Goal: Transaction & Acquisition: Purchase product/service

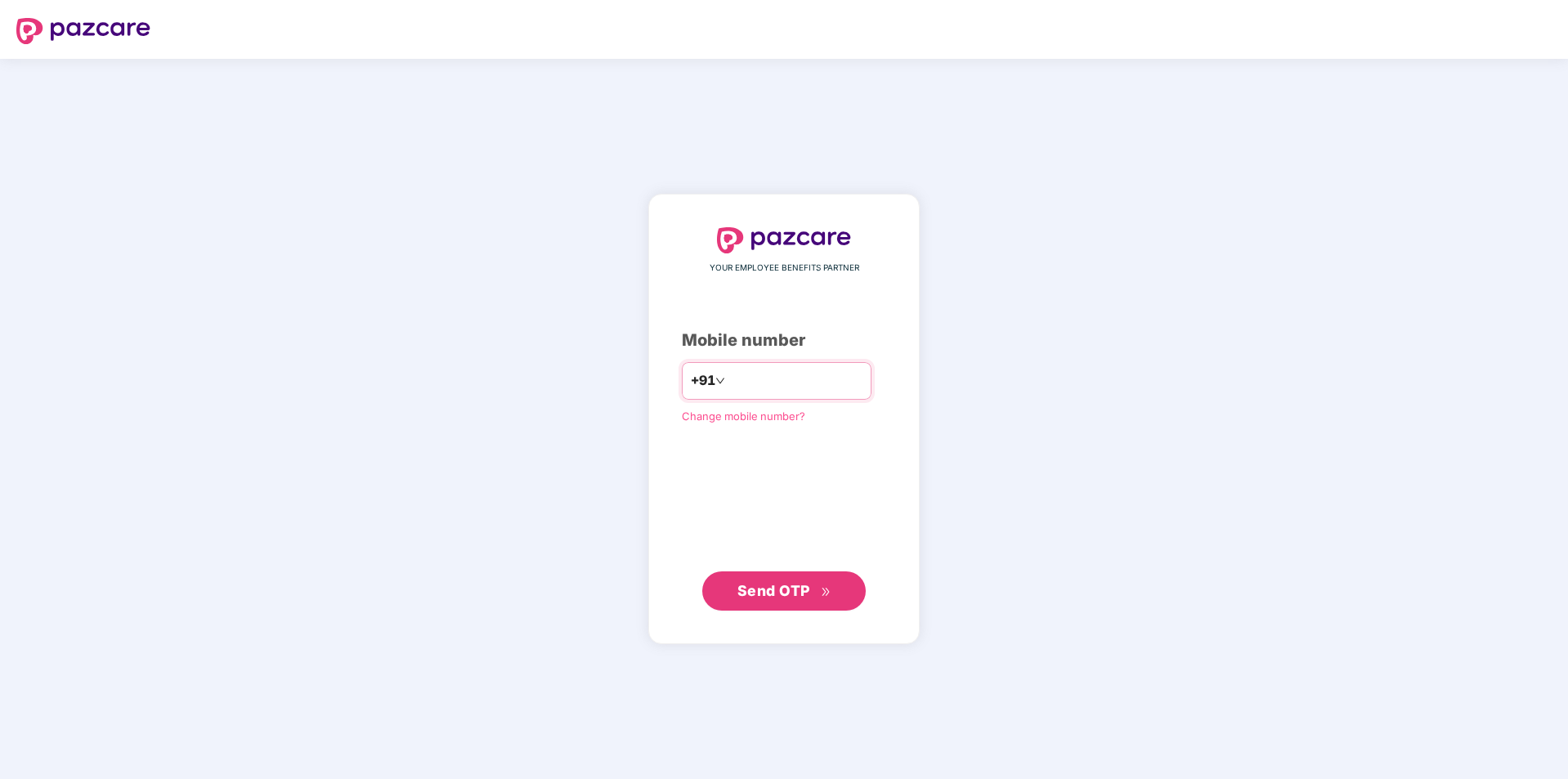
click at [816, 379] on input "number" at bounding box center [796, 381] width 134 height 26
type input "**********"
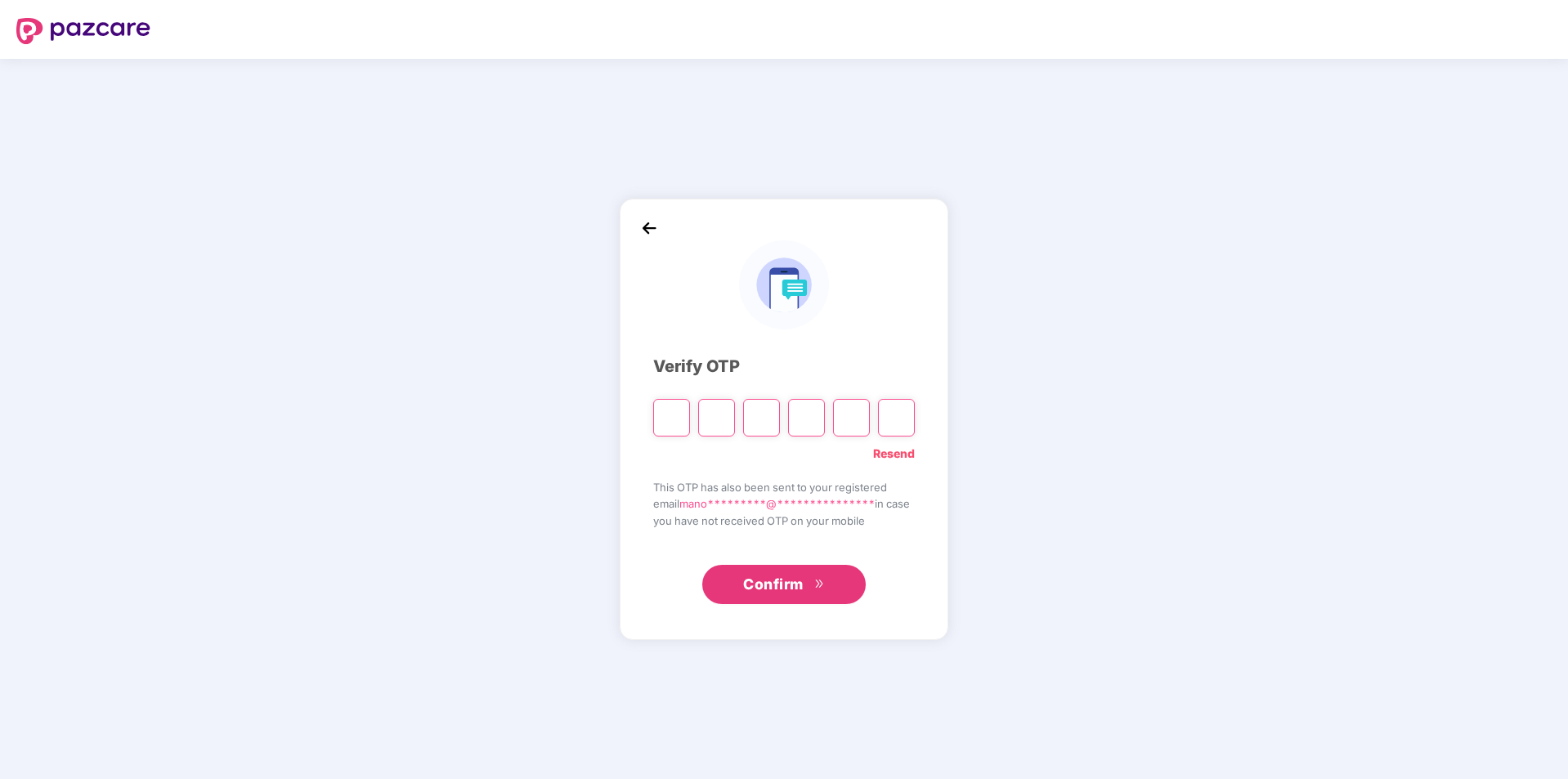
type input "*"
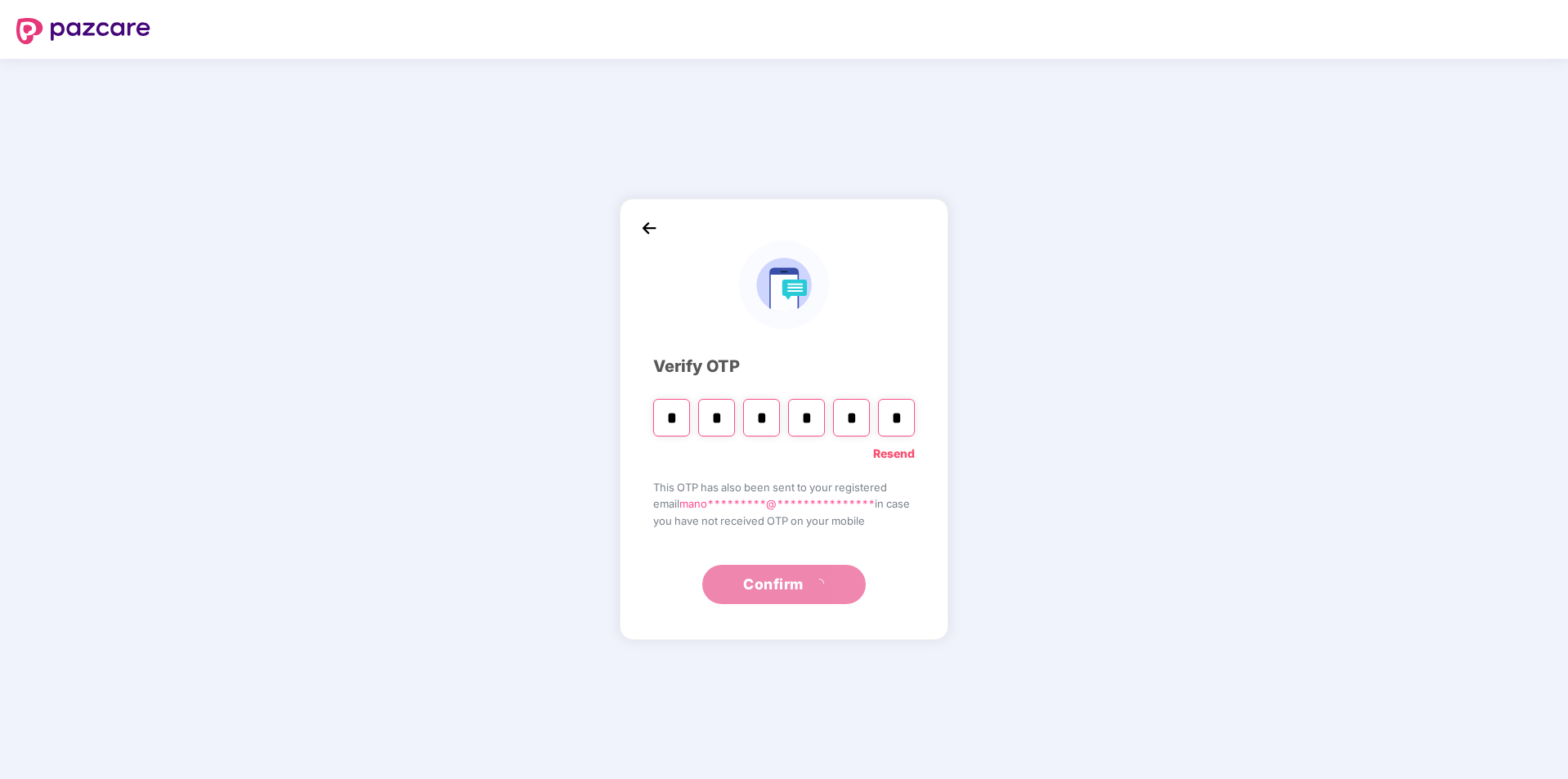
type input "*"
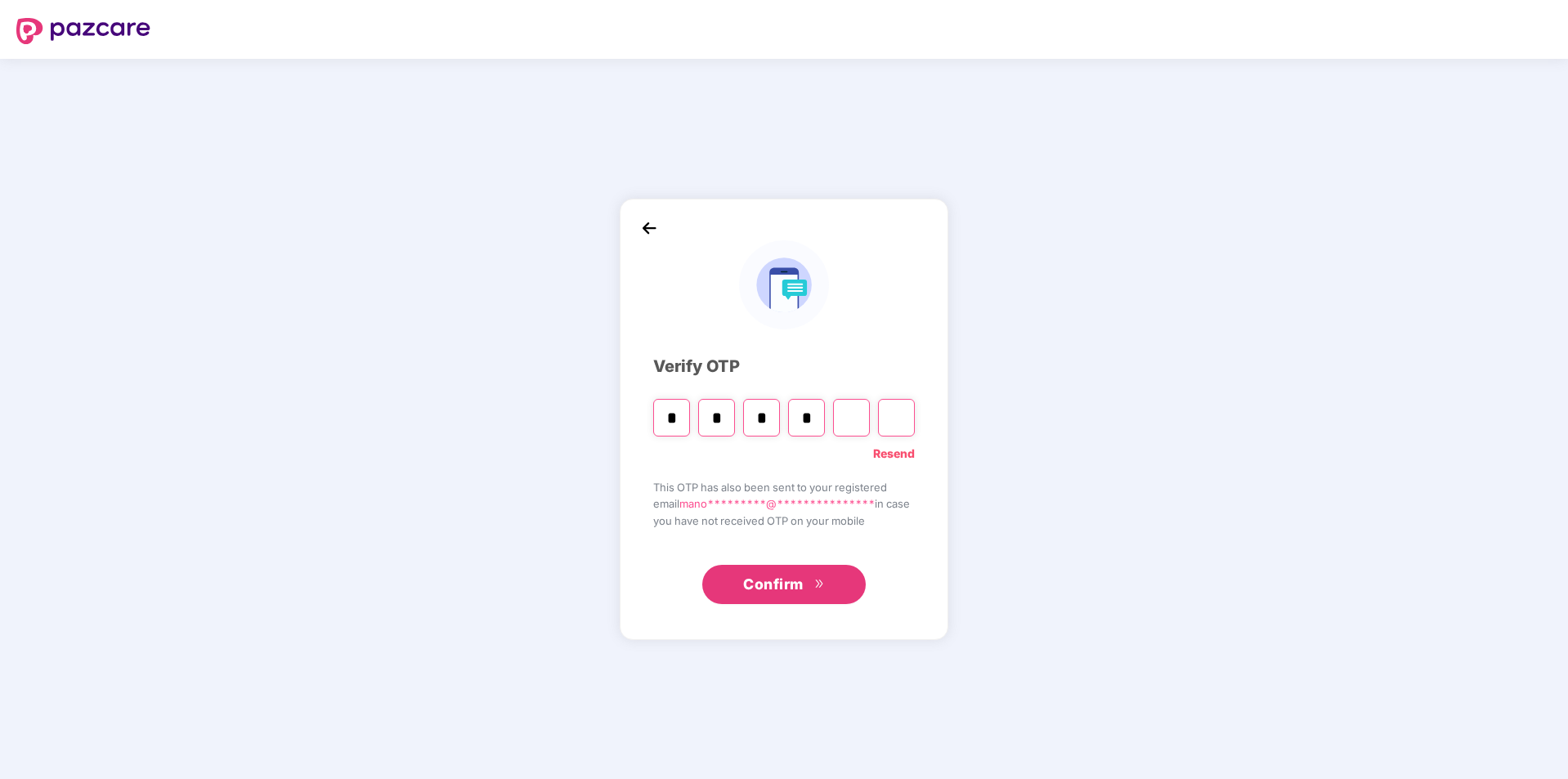
type input "*"
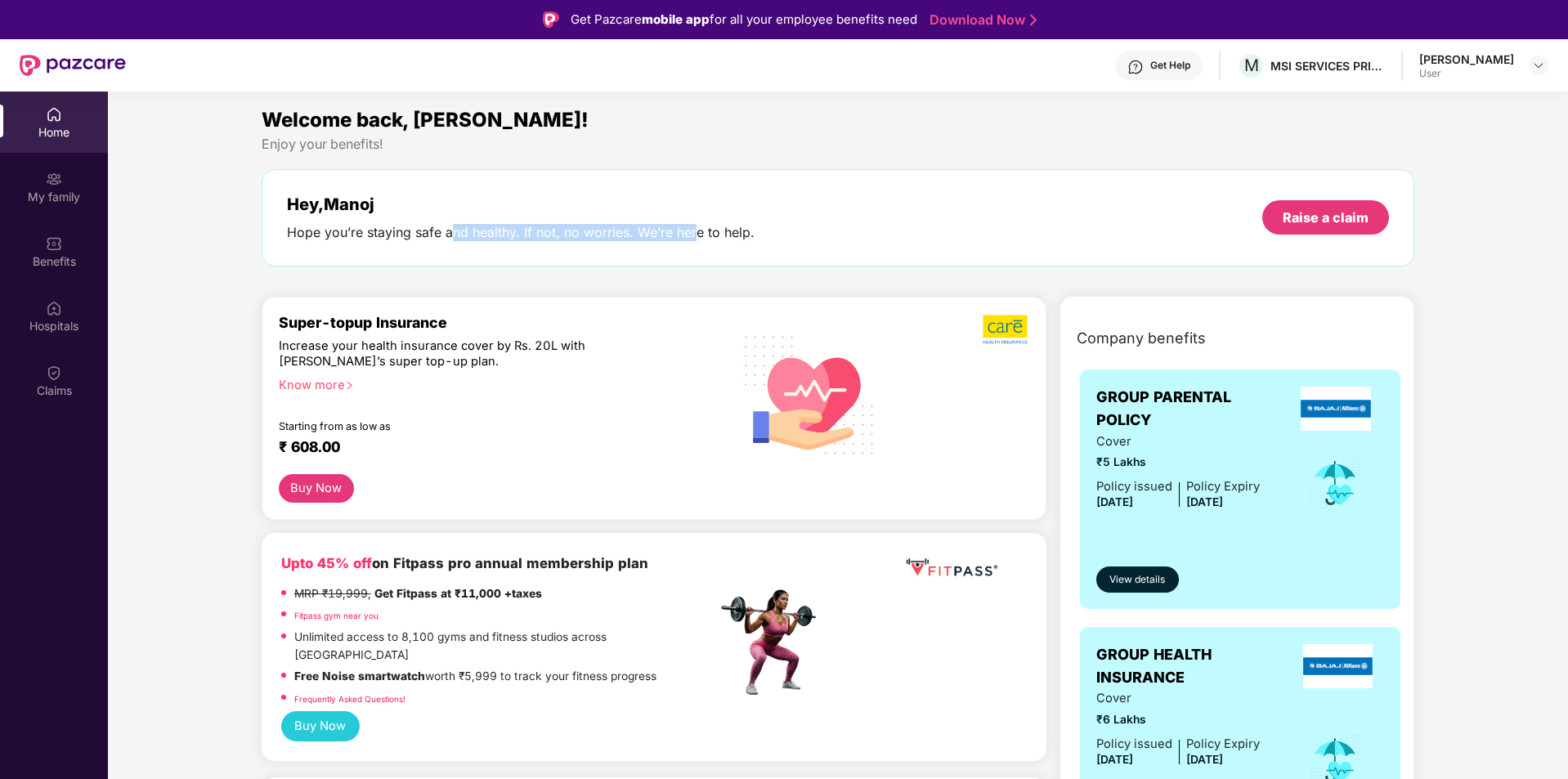
drag, startPoint x: 452, startPoint y: 229, endPoint x: 694, endPoint y: 229, distance: 242.0
click at [694, 229] on div "Hope you’re staying safe and healthy. If not, no worries. We’re here to help." at bounding box center [521, 233] width 468 height 17
click at [887, 211] on div "Hey, [PERSON_NAME] you’re staying safe and healthy. If not, no worries. We’re h…" at bounding box center [839, 217] width 1103 height 46
click at [49, 266] on div "Benefits" at bounding box center [54, 262] width 108 height 17
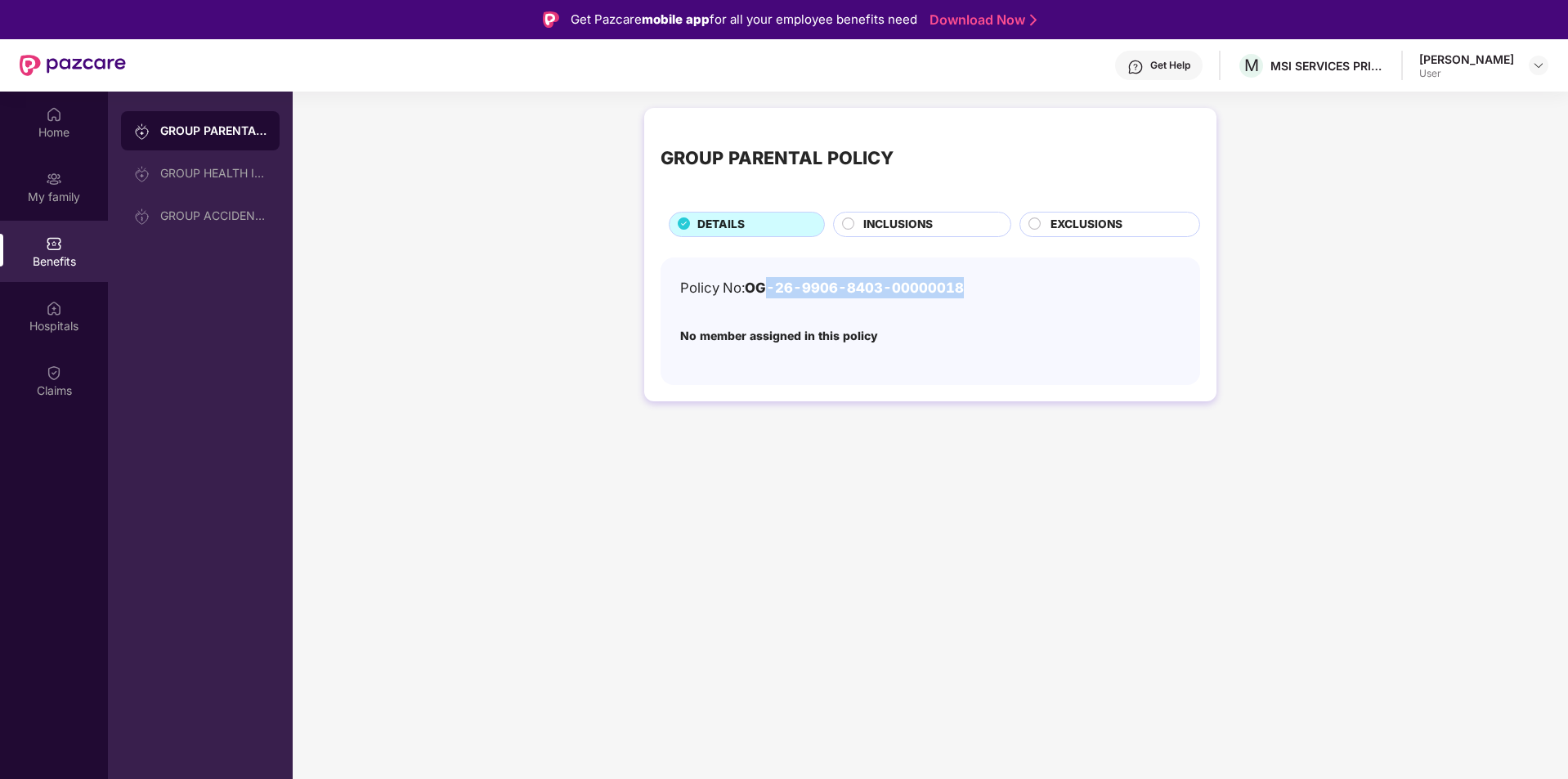
drag, startPoint x: 771, startPoint y: 291, endPoint x: 967, endPoint y: 297, distance: 196.1
click at [967, 297] on div "Policy No: OG-26-9906-8403-00000018" at bounding box center [931, 288] width 501 height 21
click at [924, 423] on div "GROUP PARENTAL POLICY DETAILS INCLUSIONS EXCLUSIONS Policy No: OG-26-9906-8403-…" at bounding box center [930, 263] width 1276 height 326
click at [903, 227] on span "INCLUSIONS" at bounding box center [899, 224] width 70 height 18
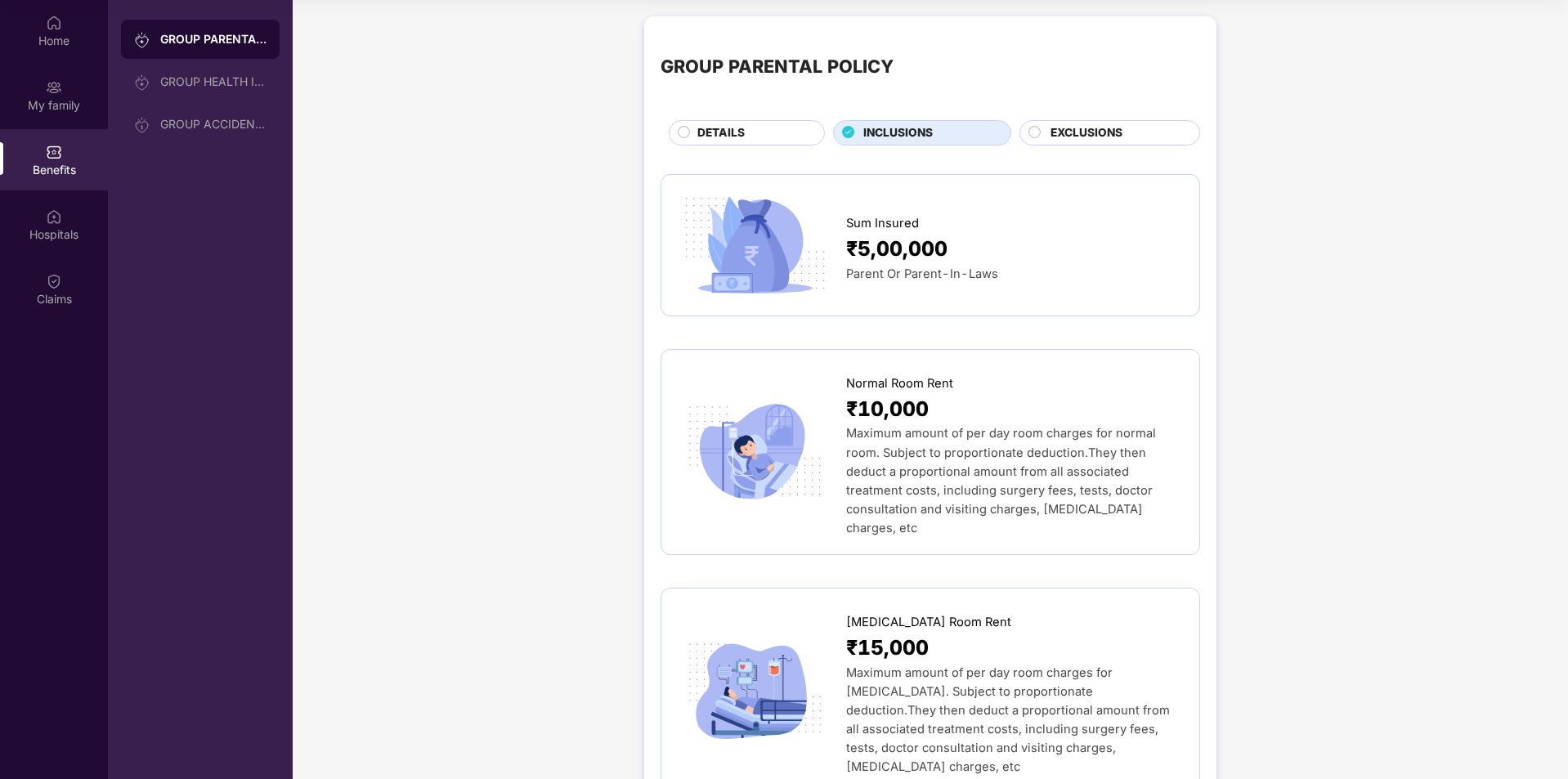
click at [1106, 136] on span "EXCLUSIONS" at bounding box center [1086, 133] width 72 height 18
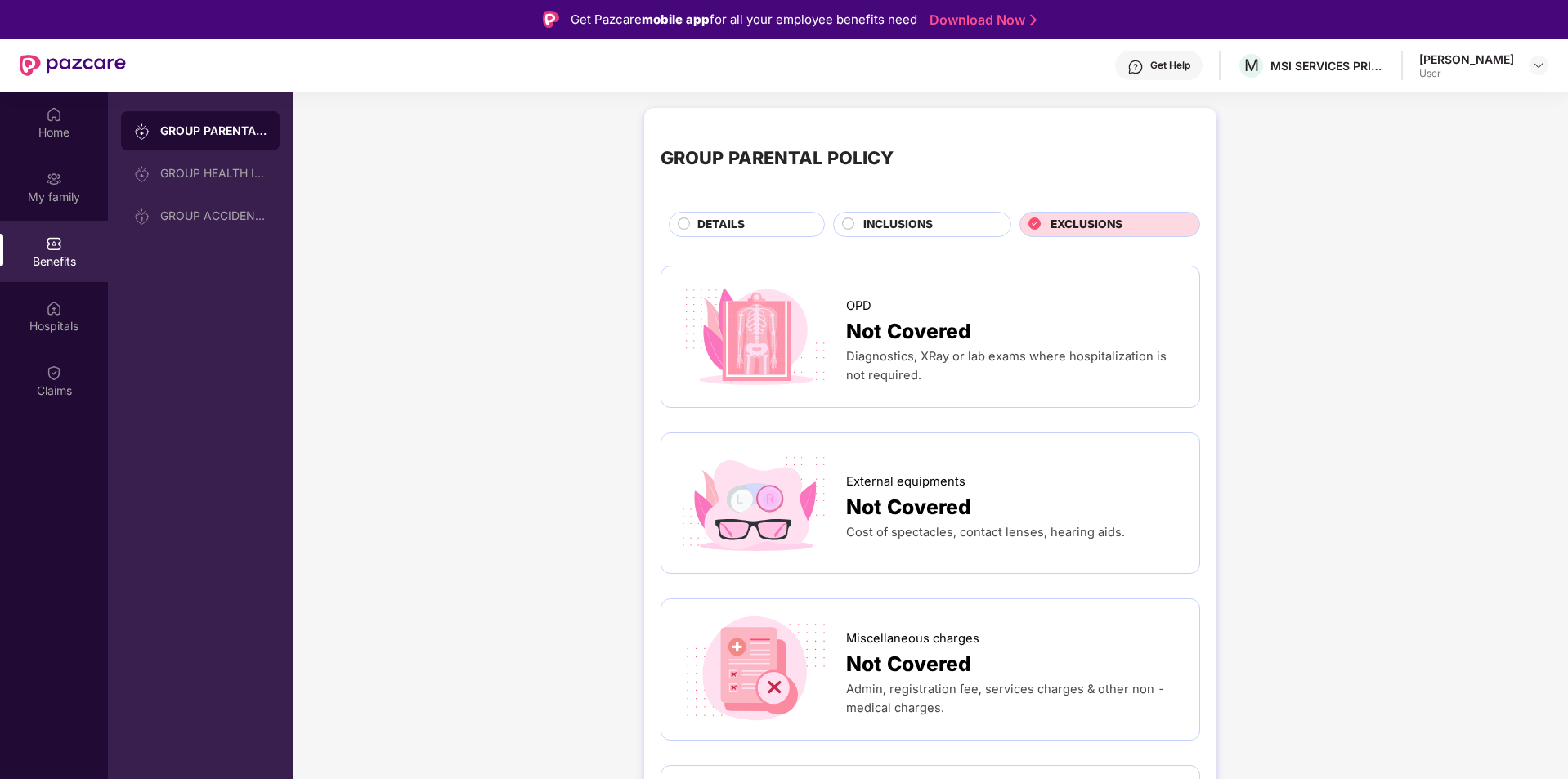
click at [895, 222] on span "INCLUSIONS" at bounding box center [899, 224] width 70 height 18
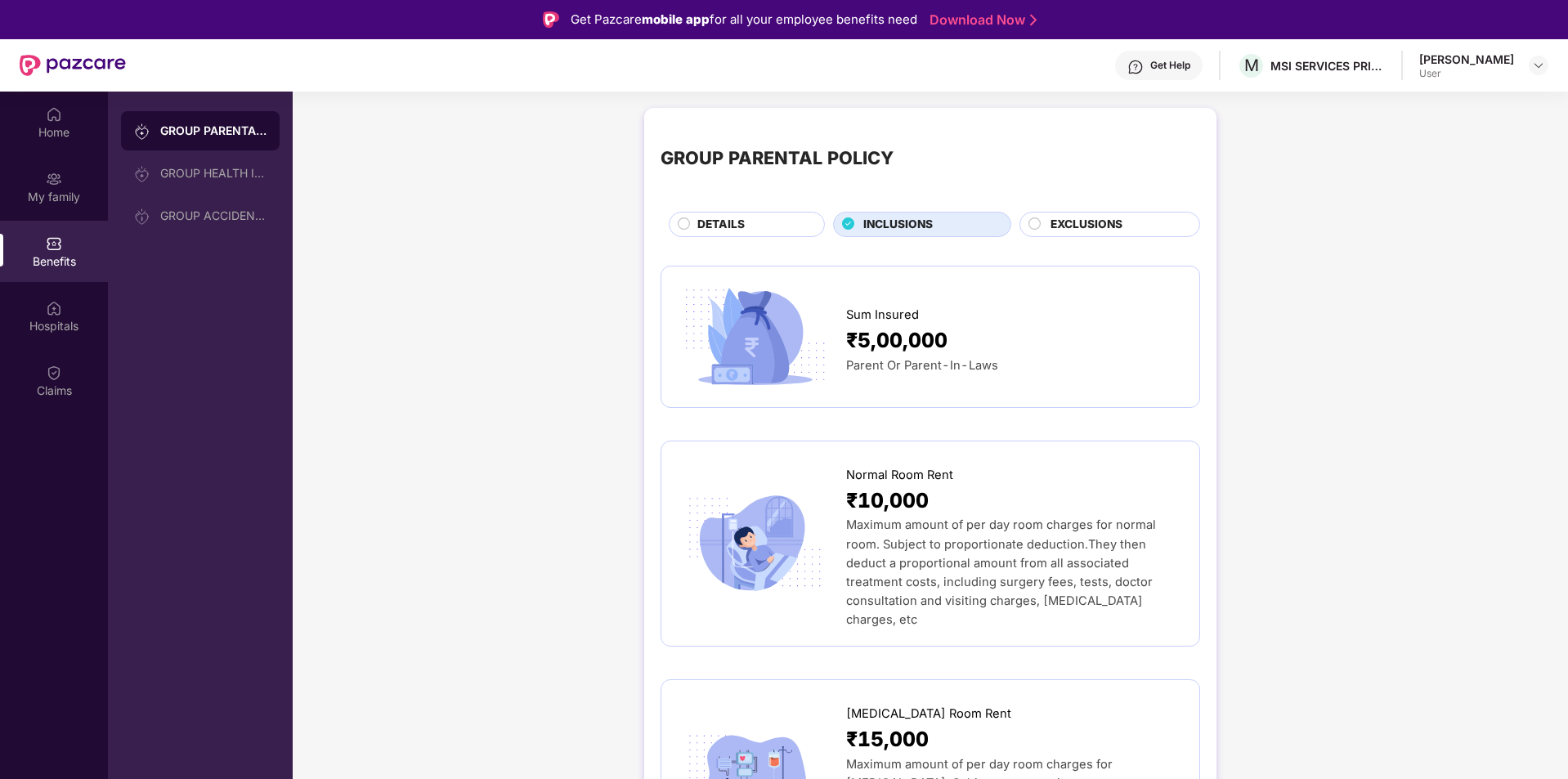
click at [713, 222] on span "DETAILS" at bounding box center [721, 224] width 47 height 18
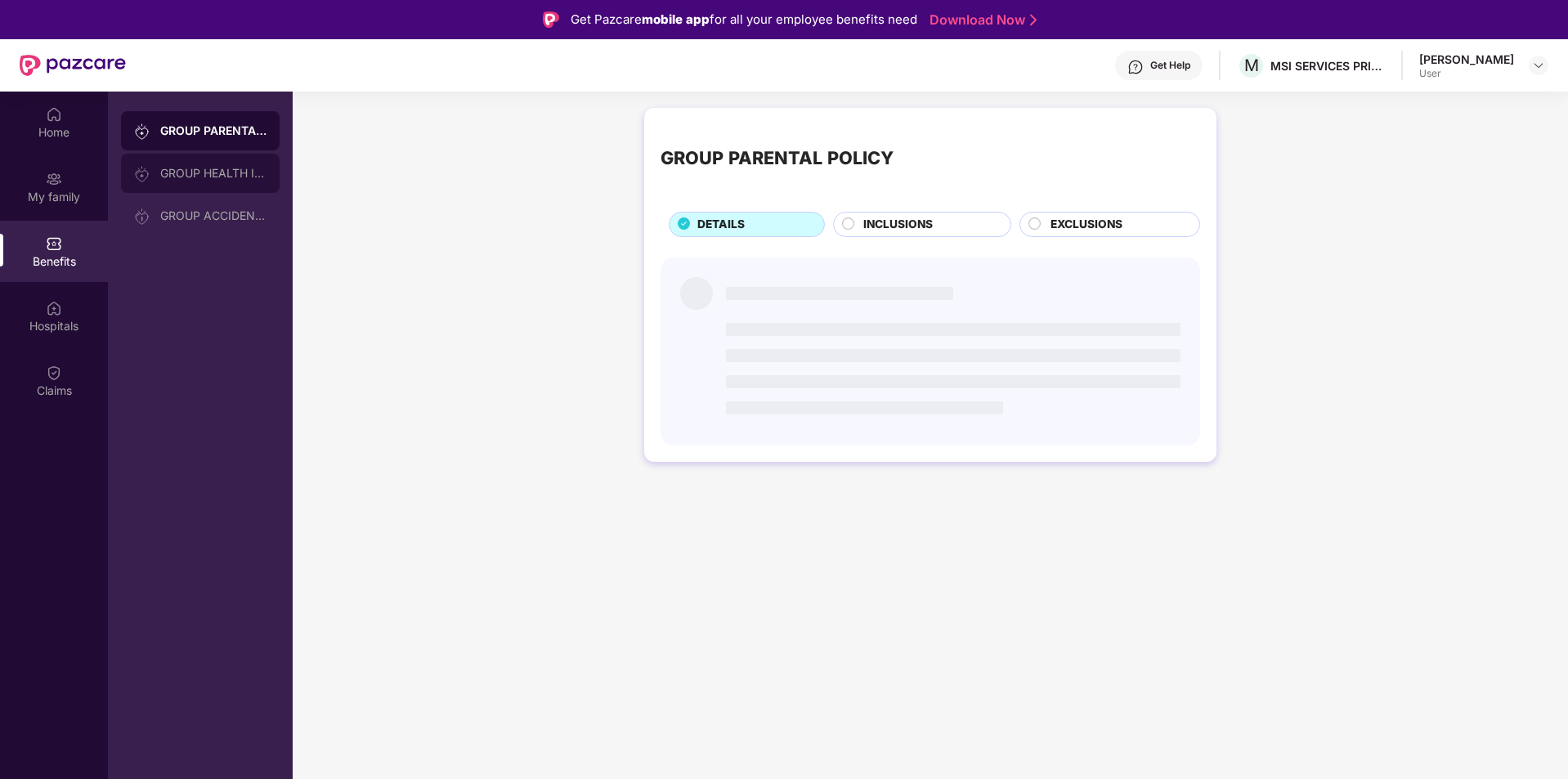
click at [252, 173] on div "GROUP HEALTH INSURANCE" at bounding box center [214, 173] width 106 height 13
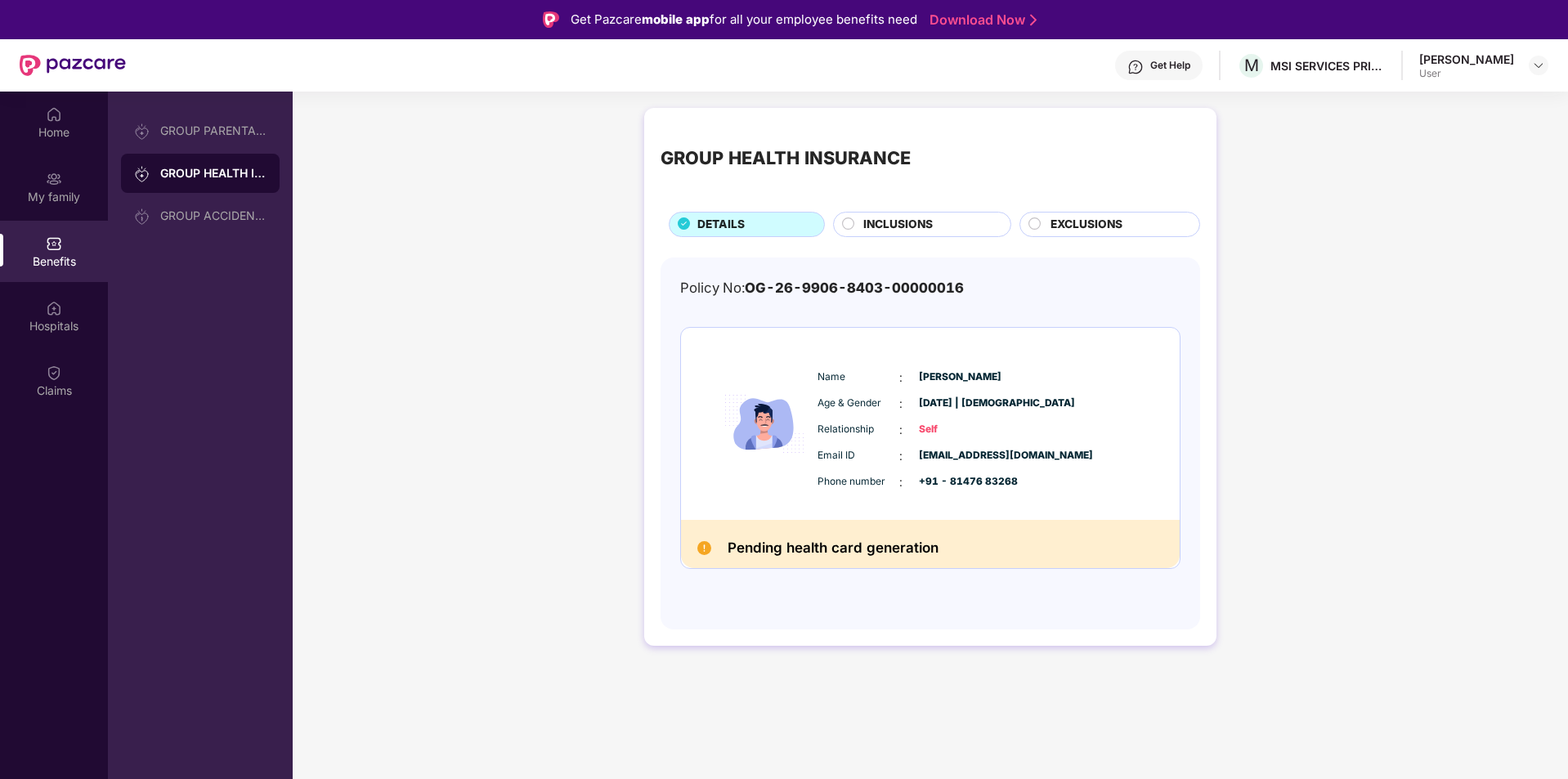
click at [856, 550] on h2 "Pending health card generation" at bounding box center [833, 548] width 211 height 24
click at [911, 221] on span "INCLUSIONS" at bounding box center [899, 224] width 70 height 18
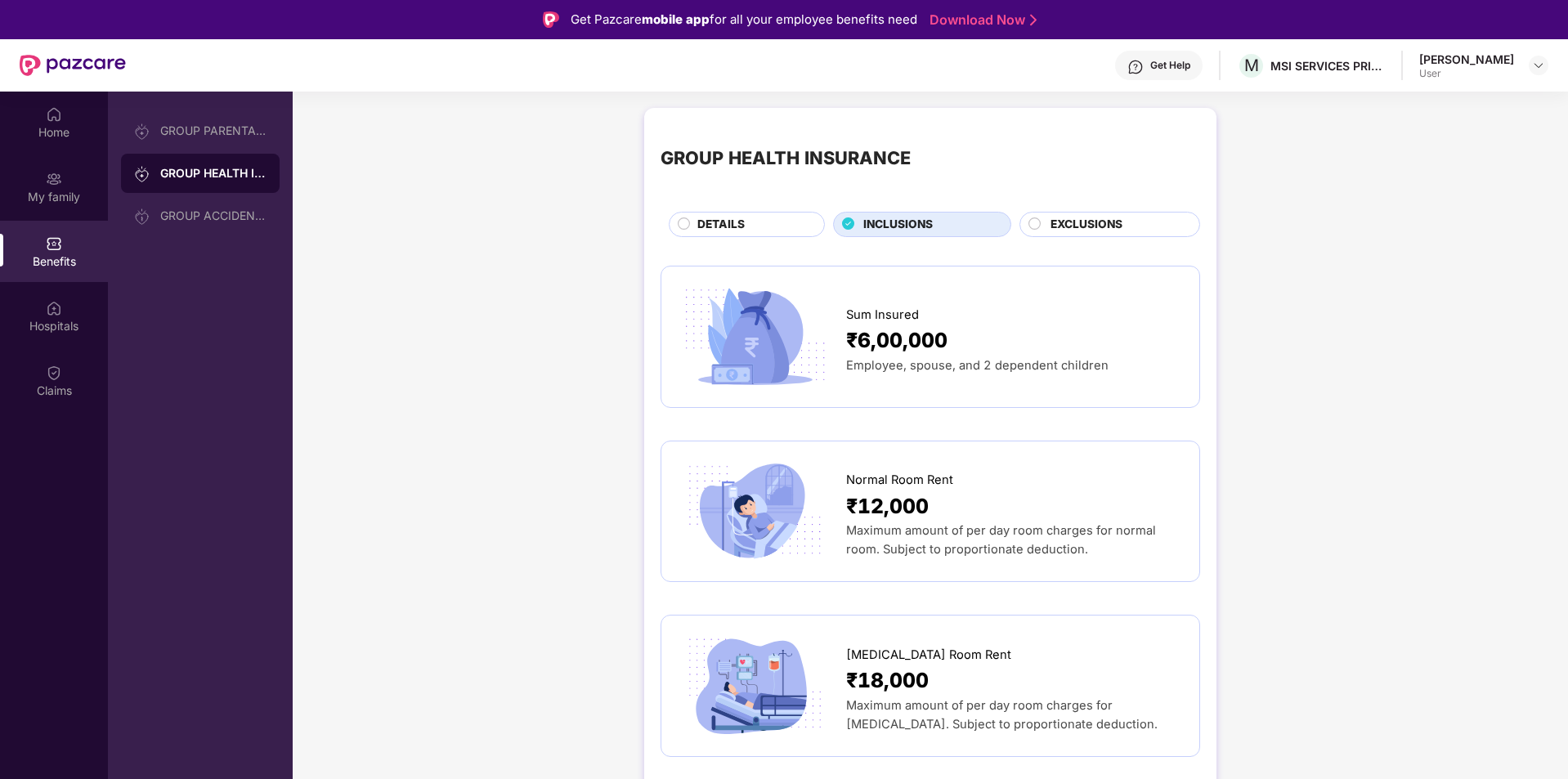
click at [1099, 228] on span "EXCLUSIONS" at bounding box center [1086, 224] width 72 height 18
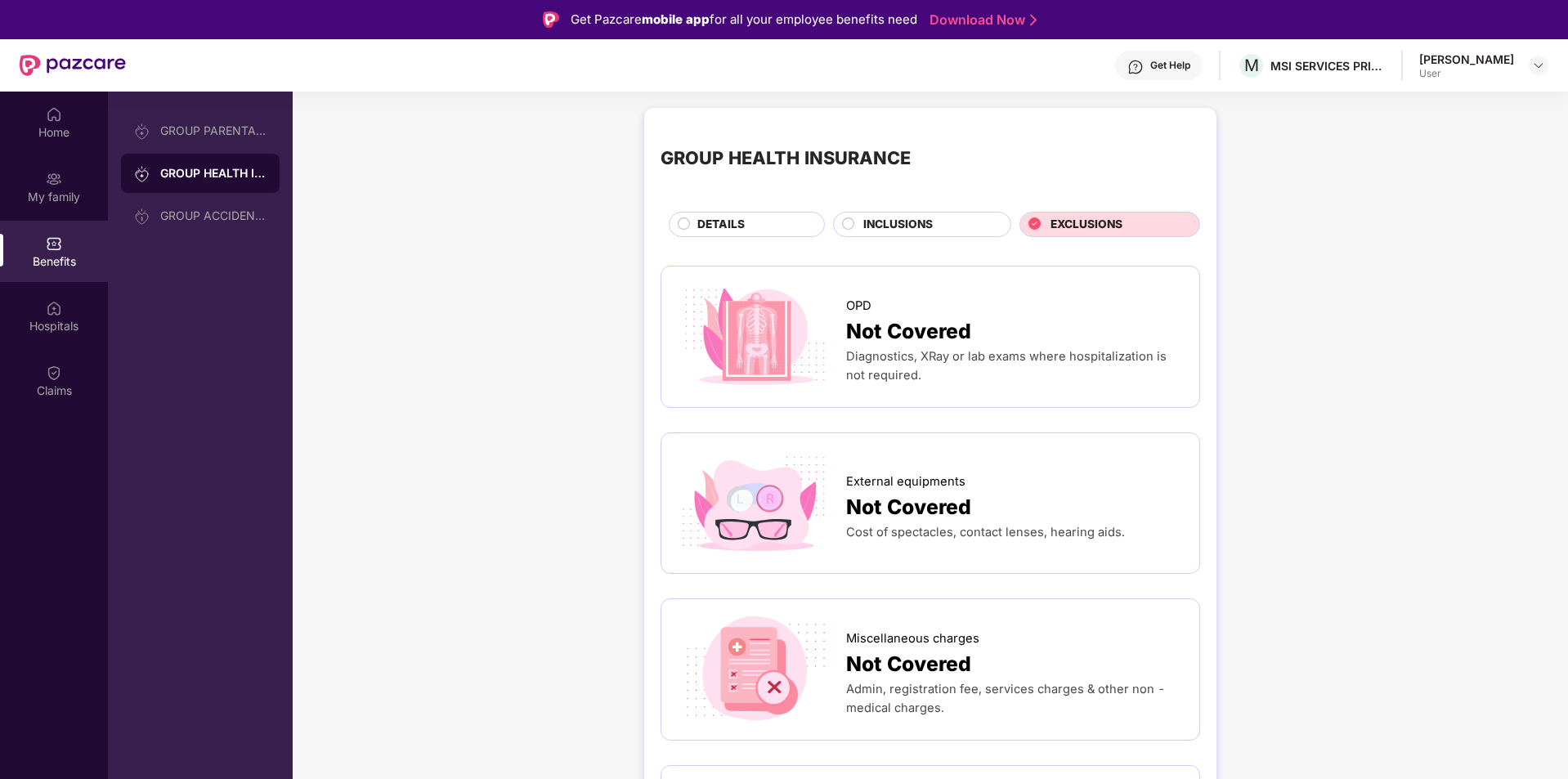
click at [758, 222] on div "DETAILS" at bounding box center [752, 225] width 127 height 20
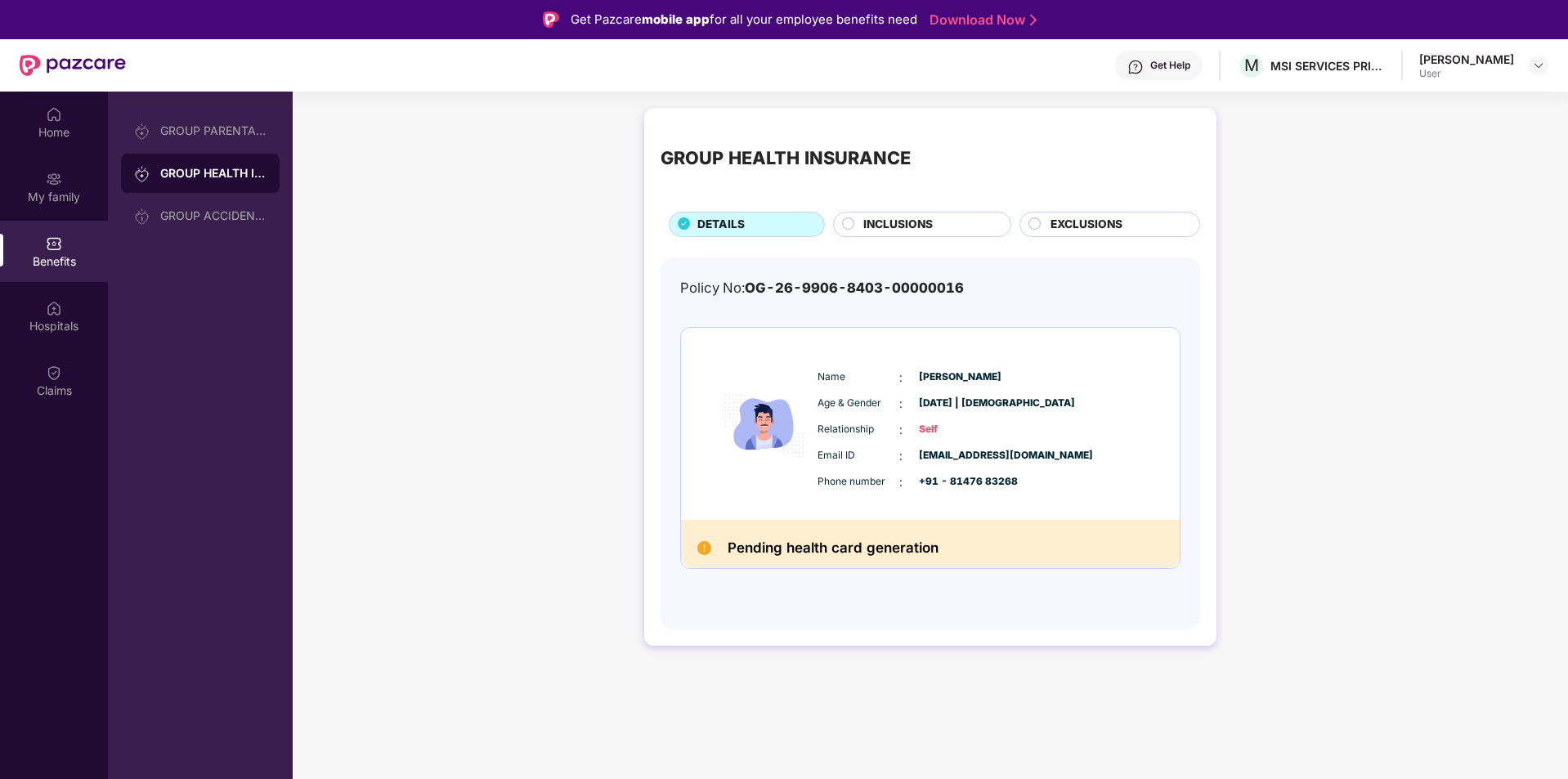
click at [867, 474] on div "Phone number : +91 - 81476 83268" at bounding box center [980, 482] width 325 height 18
click at [926, 431] on span "Self" at bounding box center [960, 430] width 82 height 16
click at [51, 310] on img at bounding box center [53, 308] width 17 height 17
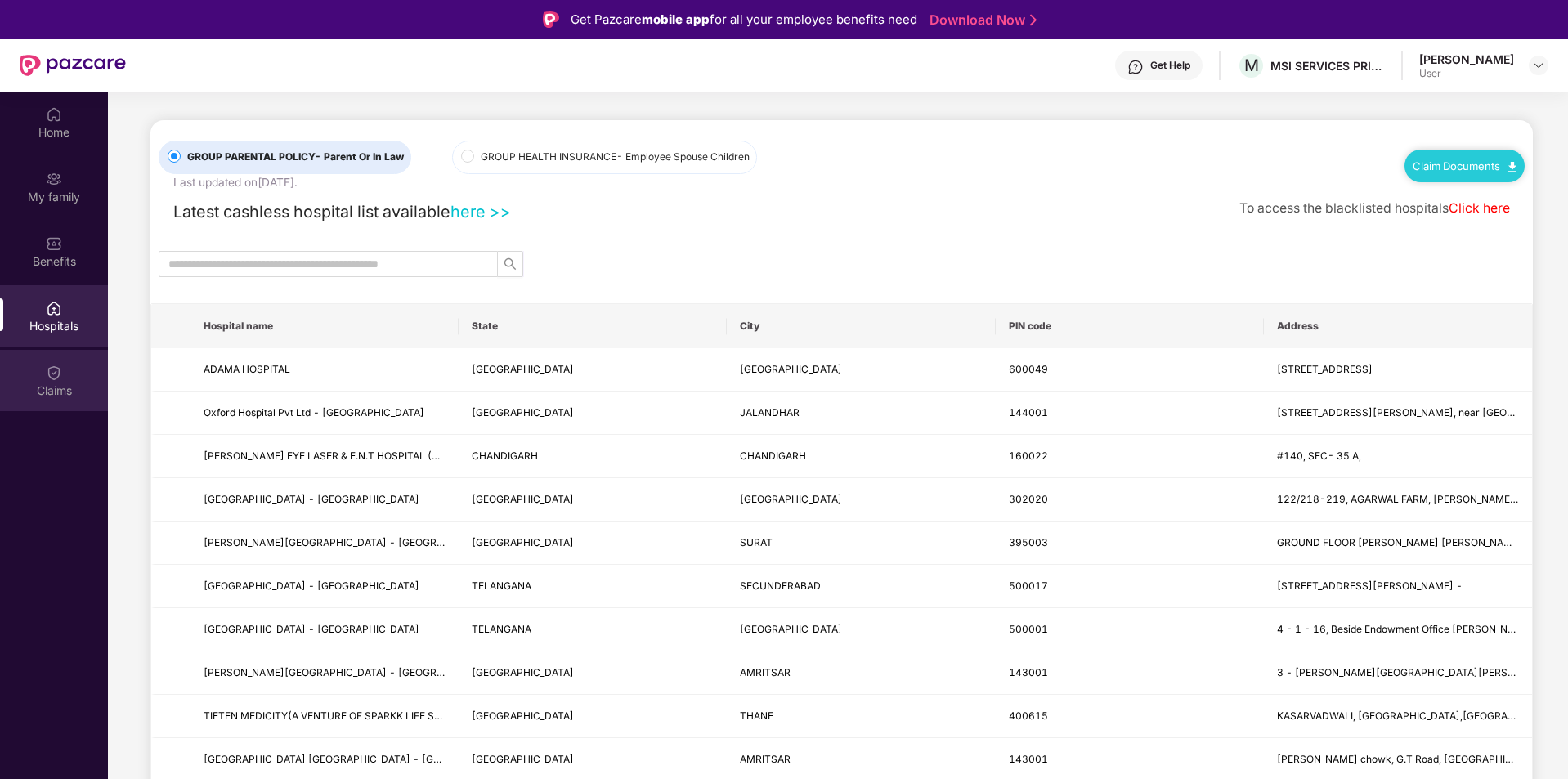
click at [71, 387] on div "Claims" at bounding box center [54, 391] width 108 height 17
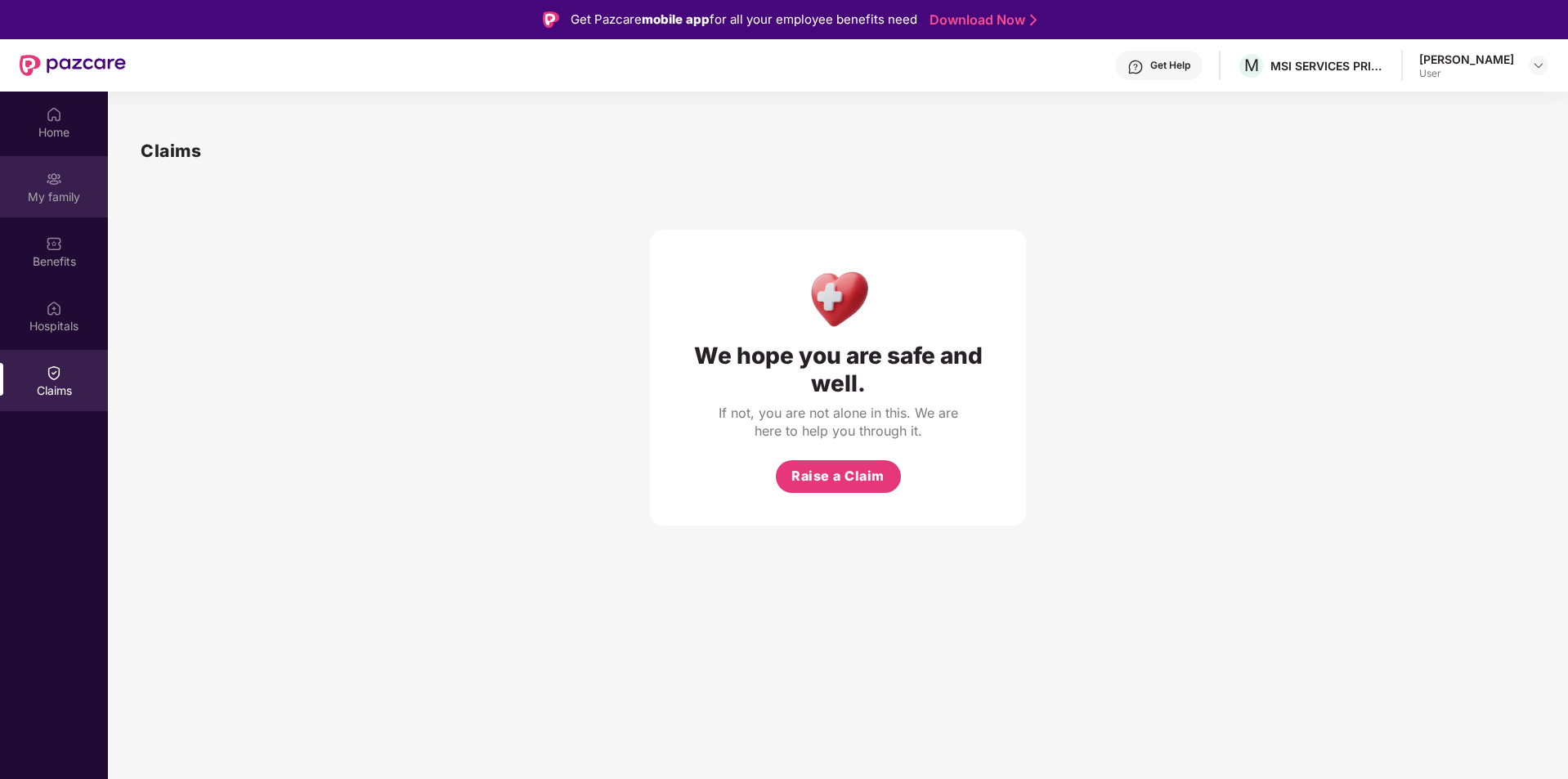
click at [64, 197] on div "My family" at bounding box center [54, 196] width 108 height 17
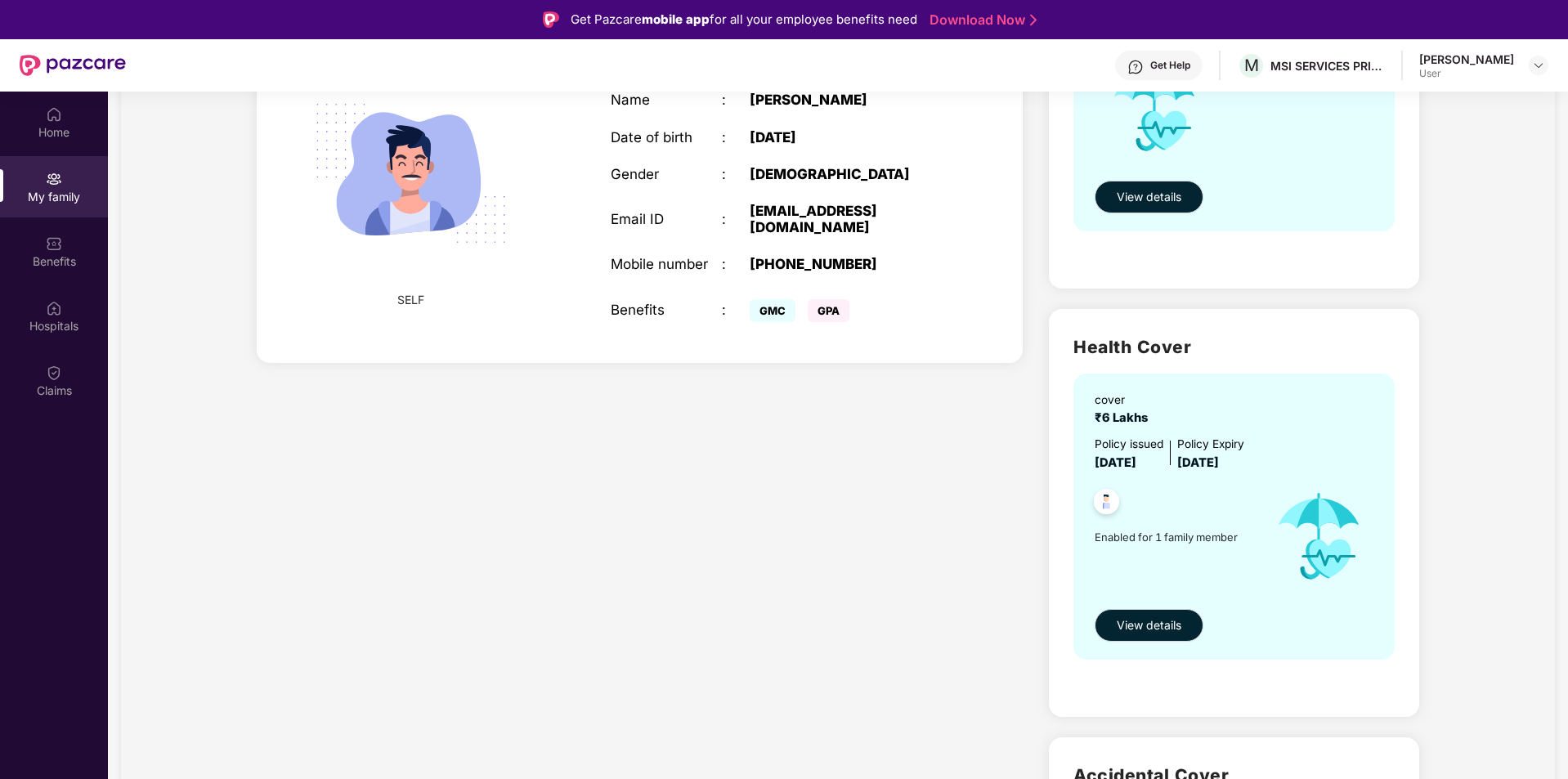
scroll to position [163, 0]
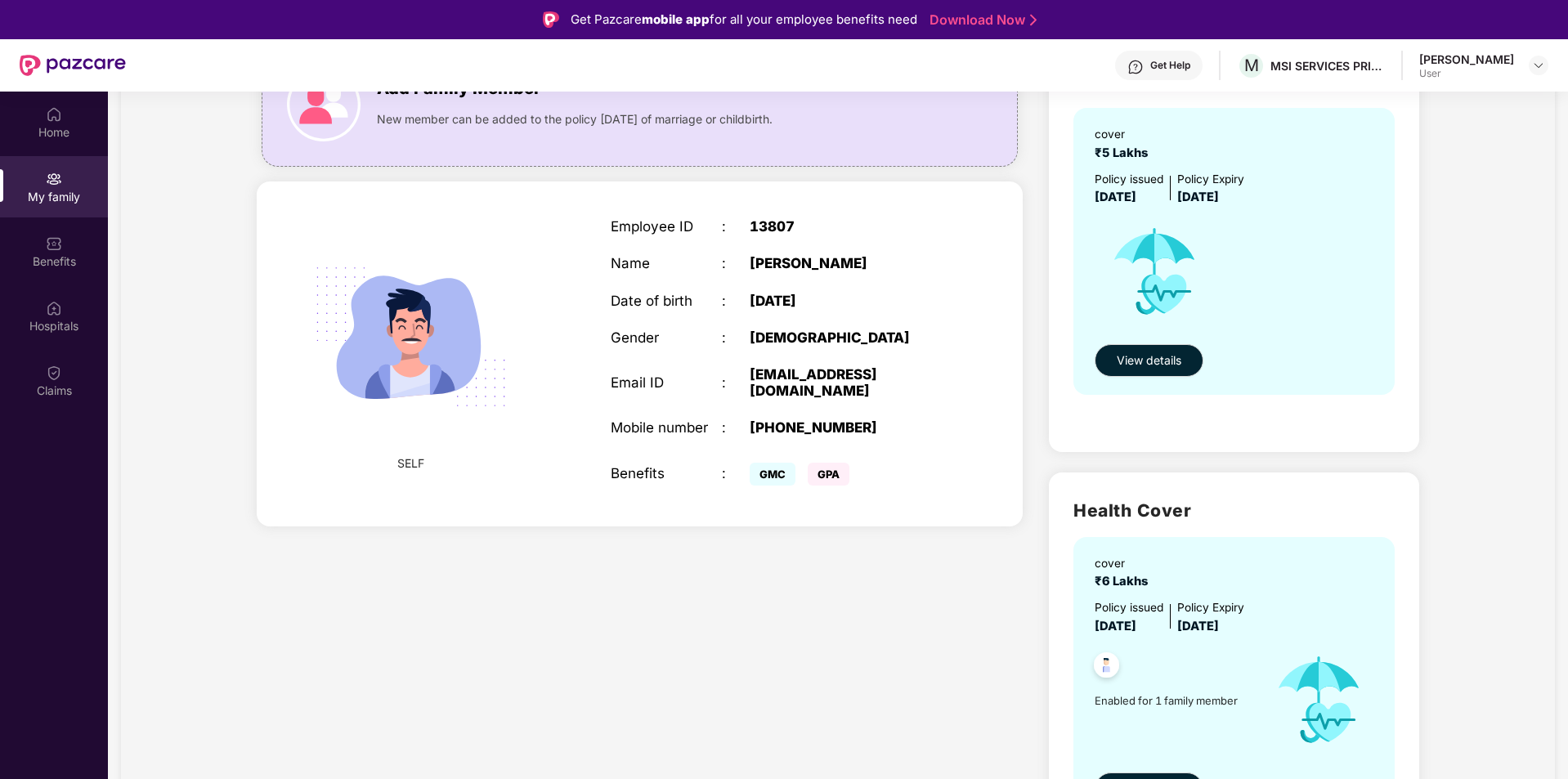
click at [811, 476] on span "GPA" at bounding box center [829, 474] width 42 height 23
click at [826, 480] on span "GPA" at bounding box center [829, 474] width 42 height 23
click at [771, 474] on span "GMC" at bounding box center [772, 474] width 45 height 23
click at [823, 470] on span "GPA" at bounding box center [829, 474] width 42 height 23
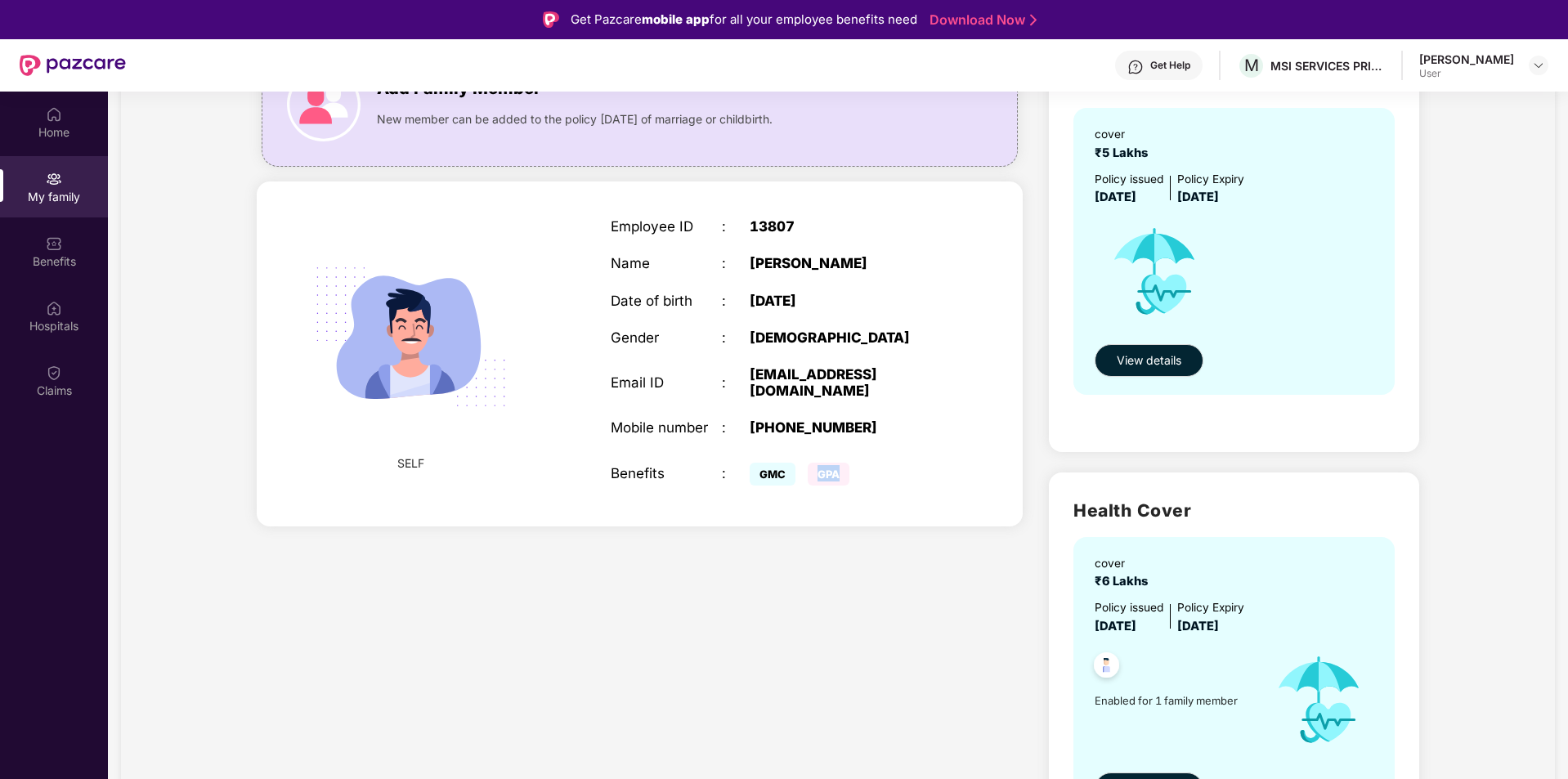
click at [823, 470] on span "GPA" at bounding box center [829, 474] width 42 height 23
click at [741, 586] on div "Add Family Member New member can be added to the policy [DATE] of marriage or c…" at bounding box center [640, 680] width 792 height 1299
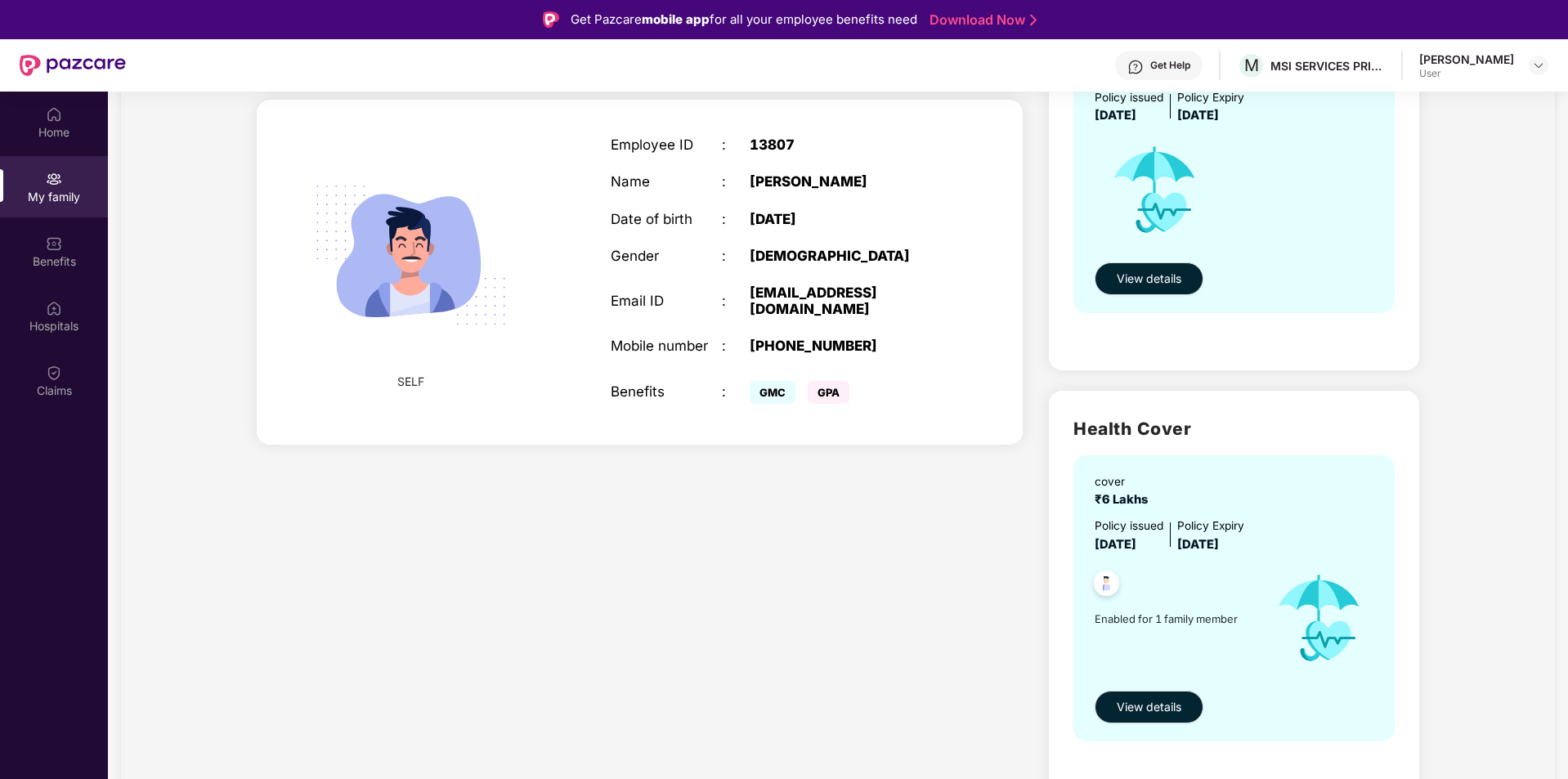
scroll to position [0, 0]
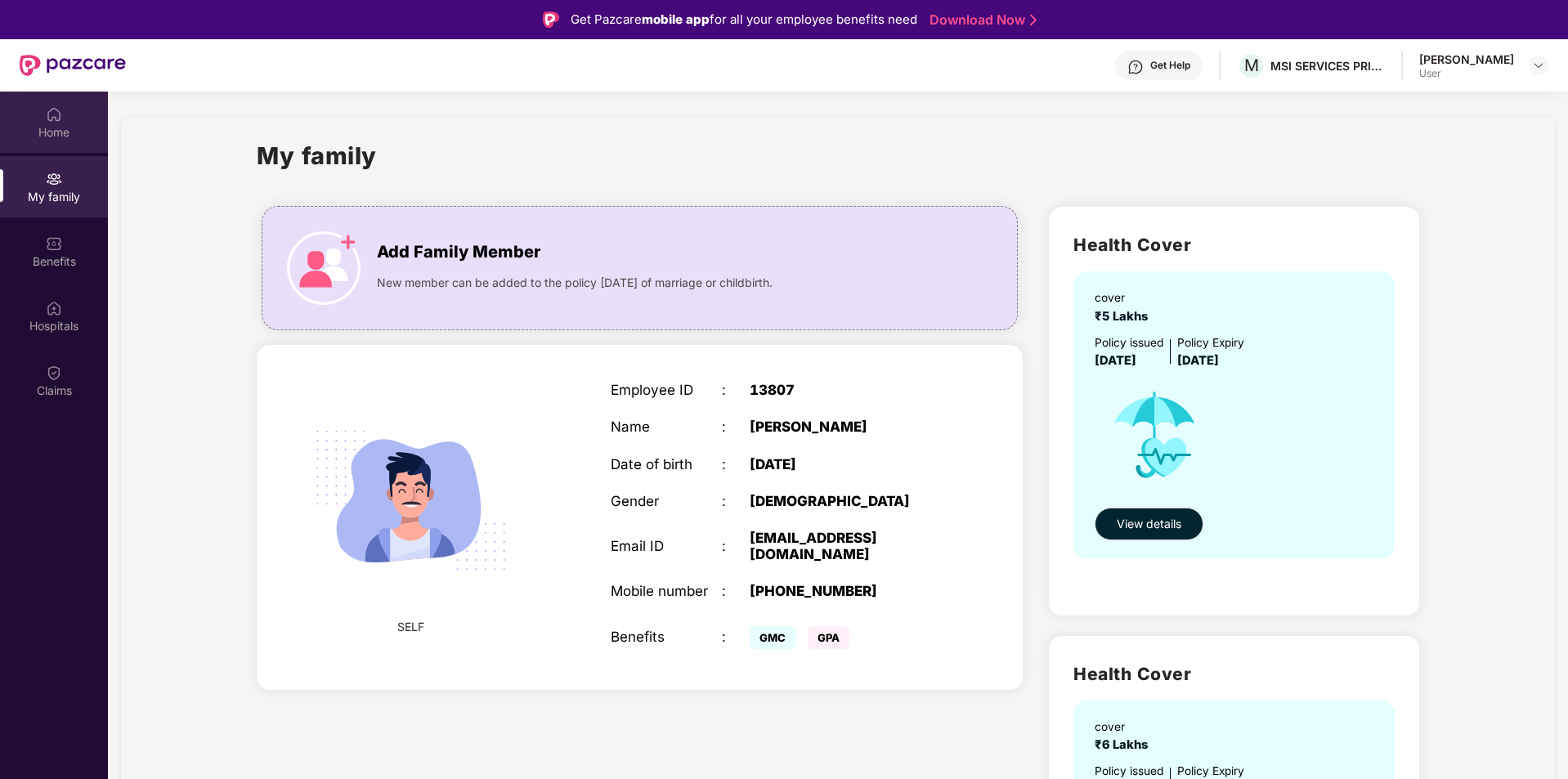
click at [63, 114] on div "Home" at bounding box center [54, 122] width 108 height 61
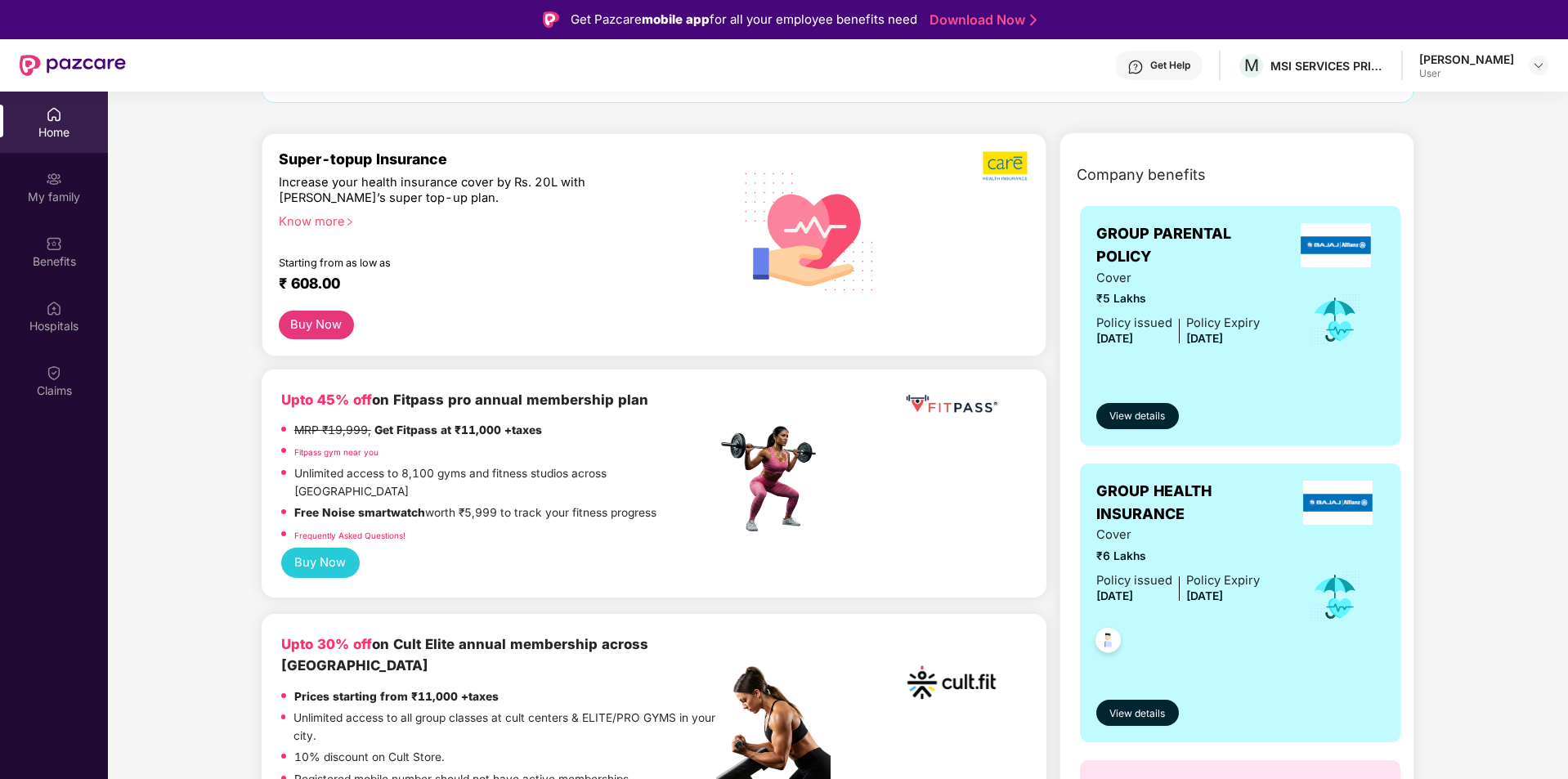
scroll to position [245, 0]
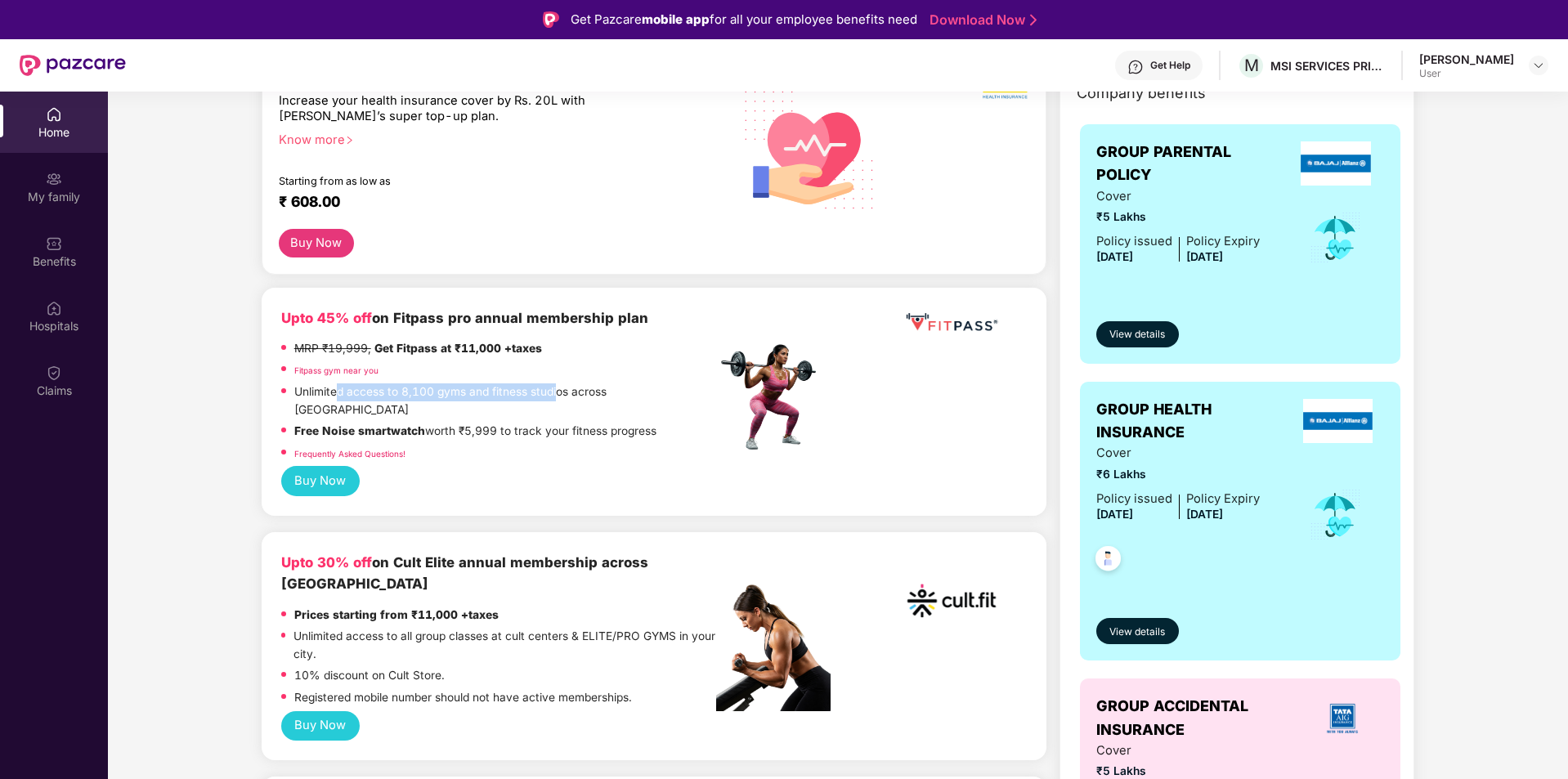
drag, startPoint x: 340, startPoint y: 391, endPoint x: 555, endPoint y: 391, distance: 215.0
click at [555, 391] on p "Unlimited access to 8,100 gyms and fitness studios across [GEOGRAPHIC_DATA]" at bounding box center [505, 401] width 422 height 35
click at [572, 466] on div "Buy Now" at bounding box center [654, 481] width 746 height 31
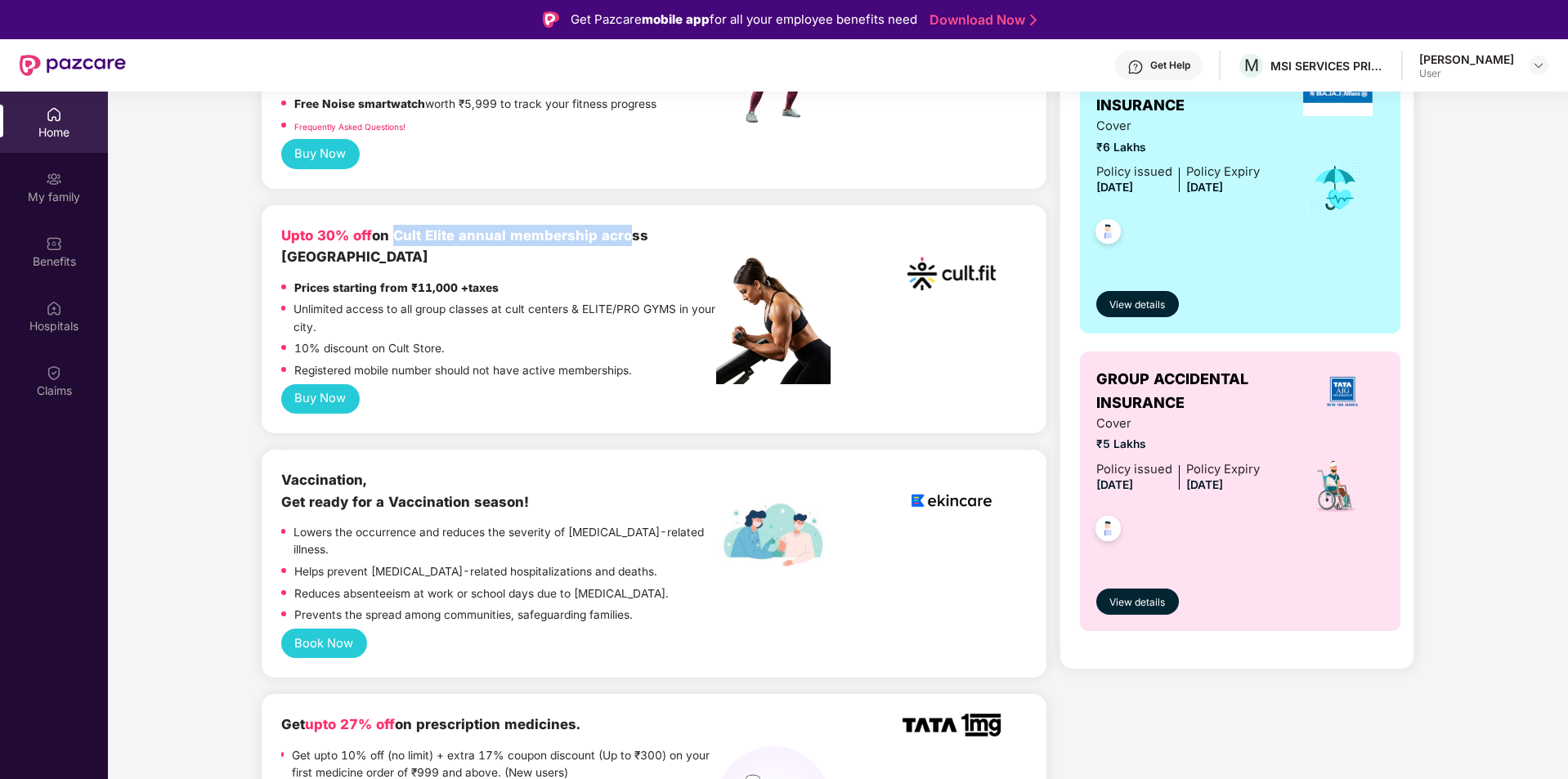
drag, startPoint x: 391, startPoint y: 220, endPoint x: 621, endPoint y: 216, distance: 230.0
click at [621, 228] on b "Upto 30% off on Cult Elite annual membership across [GEOGRAPHIC_DATA]" at bounding box center [464, 246] width 367 height 38
click at [605, 340] on div "10% discount on Cult Store." at bounding box center [498, 351] width 435 height 22
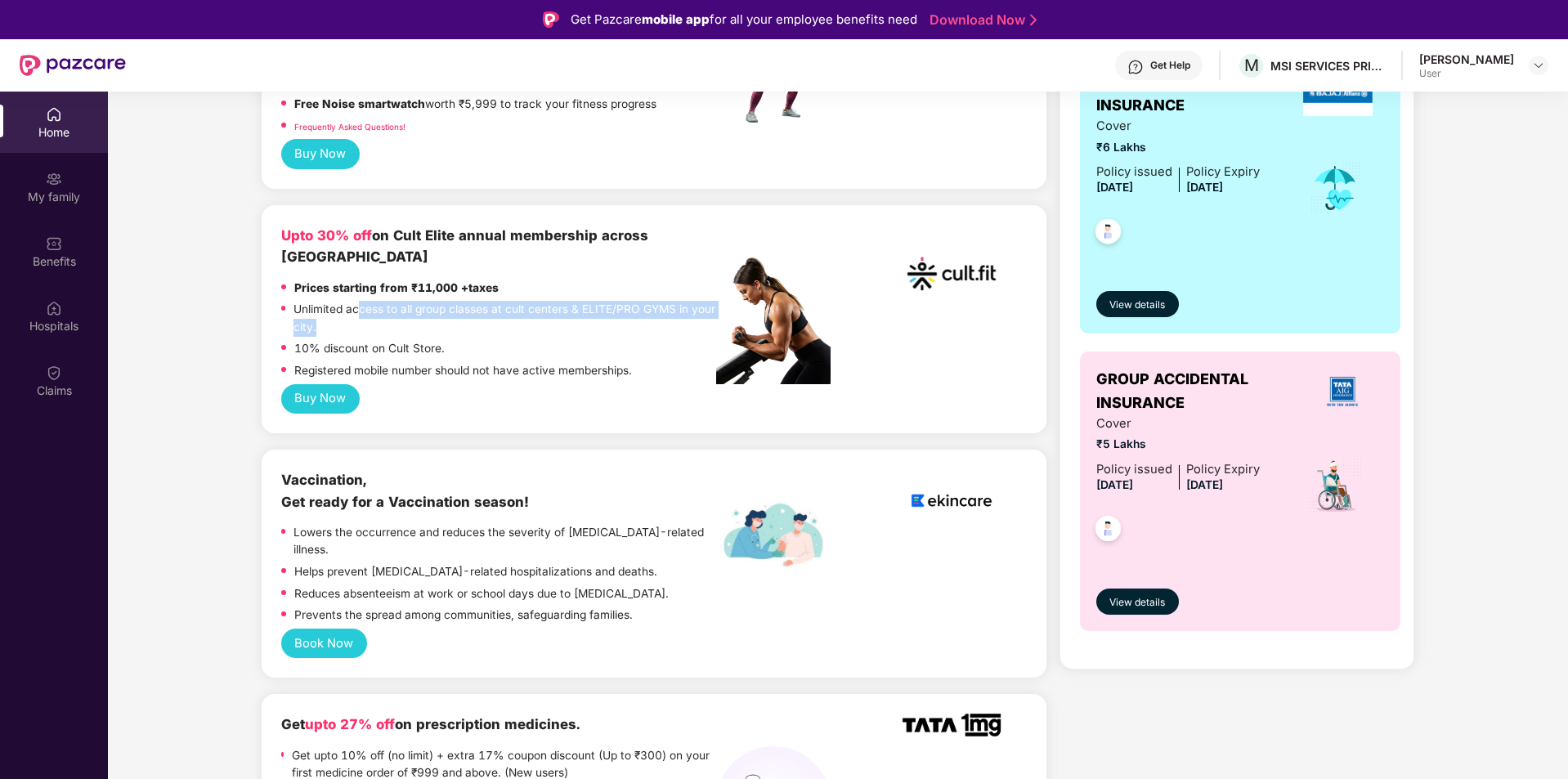
drag, startPoint x: 362, startPoint y: 272, endPoint x: 419, endPoint y: 290, distance: 59.8
click at [419, 301] on p "Unlimited access to all group classes at cult centers & ELITE/PRO GYMS in your …" at bounding box center [504, 318] width 422 height 35
drag, startPoint x: 481, startPoint y: 317, endPoint x: 547, endPoint y: 317, distance: 66.0
click at [547, 317] on div "Prices starting from ₹11,000 +taxes Unlimited access to all group classes at cu…" at bounding box center [498, 331] width 435 height 105
click at [537, 384] on div "Buy Now" at bounding box center [654, 399] width 746 height 31
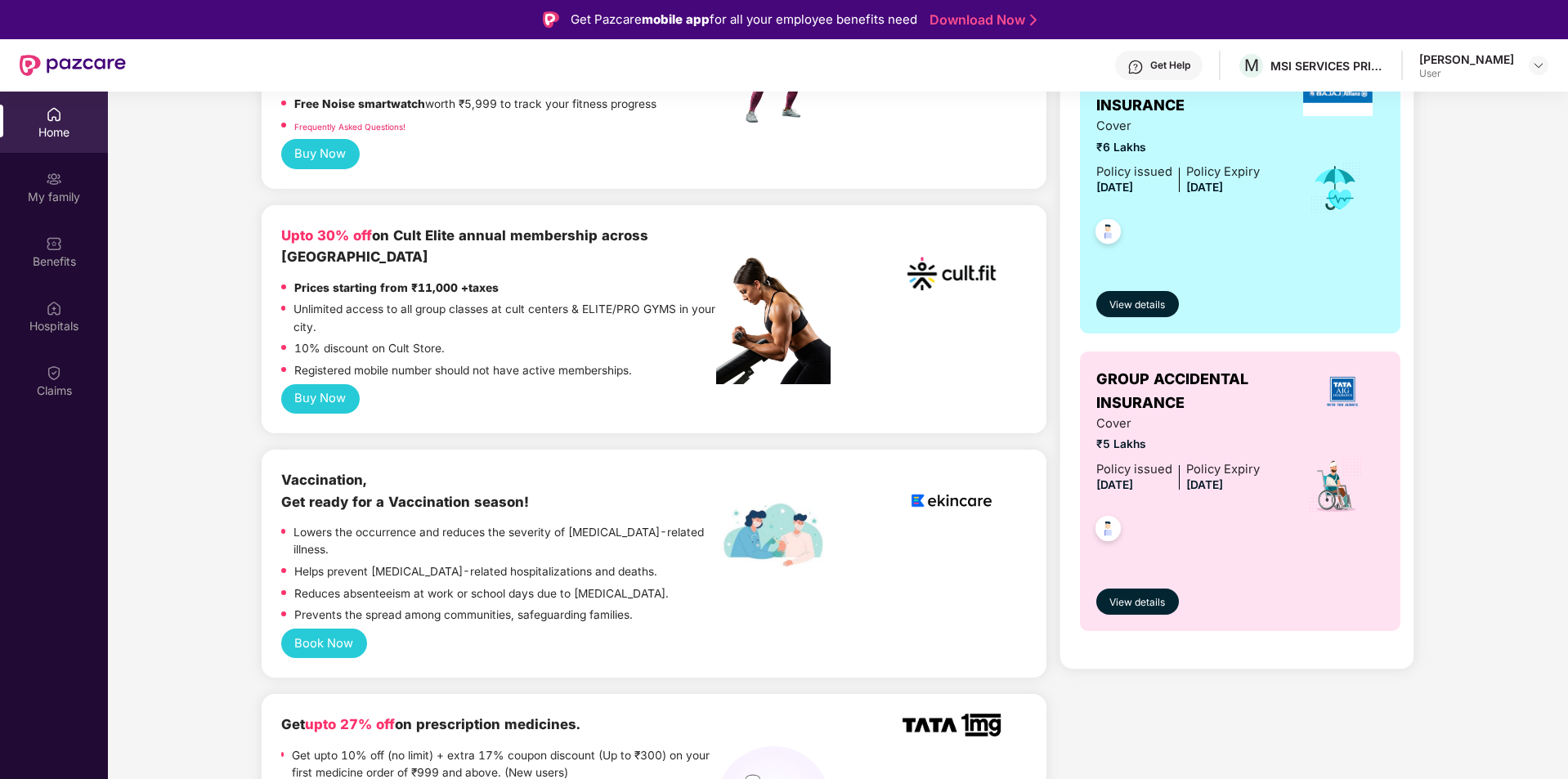
click at [325, 384] on button "Buy Now" at bounding box center [320, 399] width 79 height 31
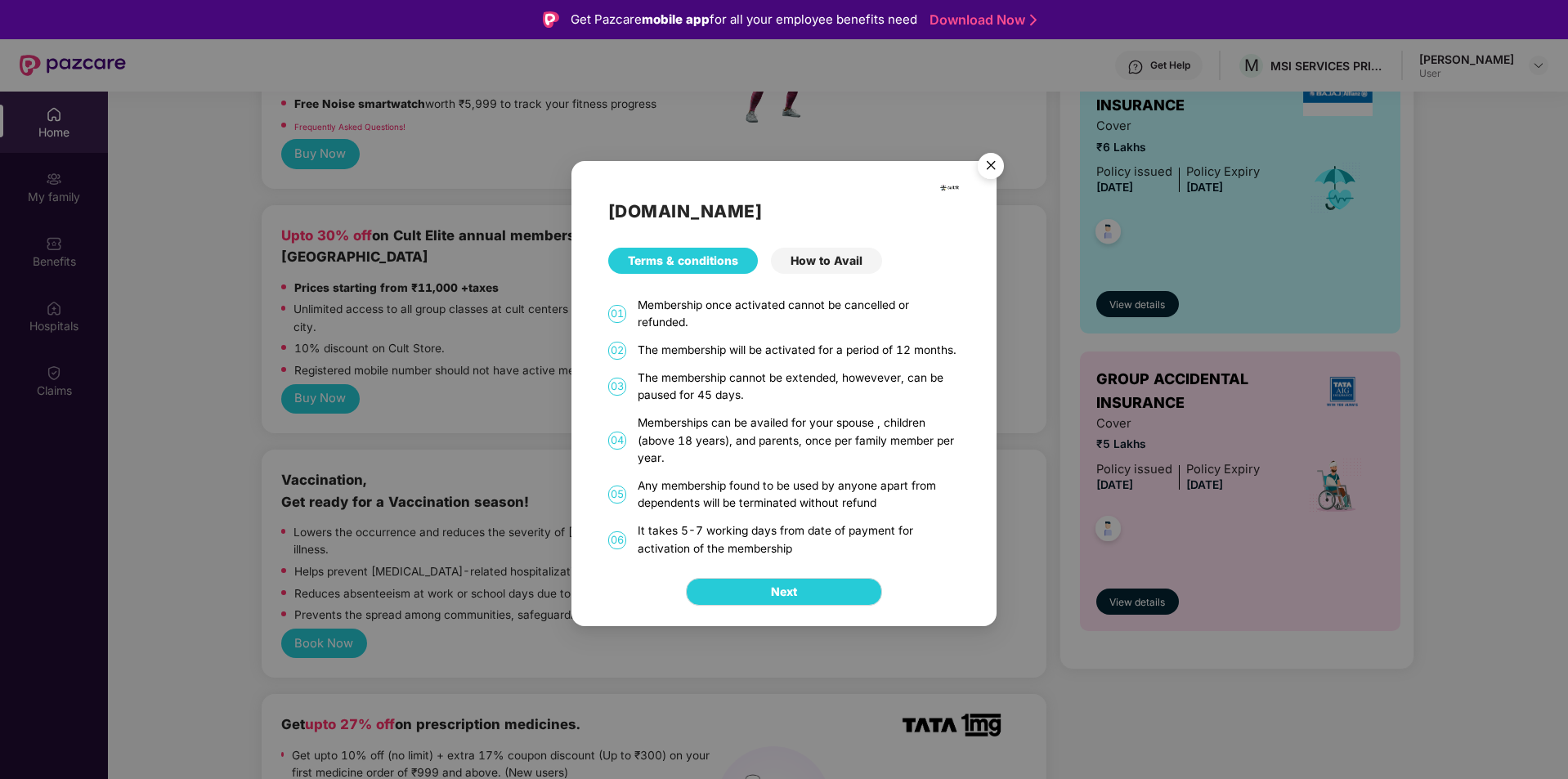
scroll to position [92, 0]
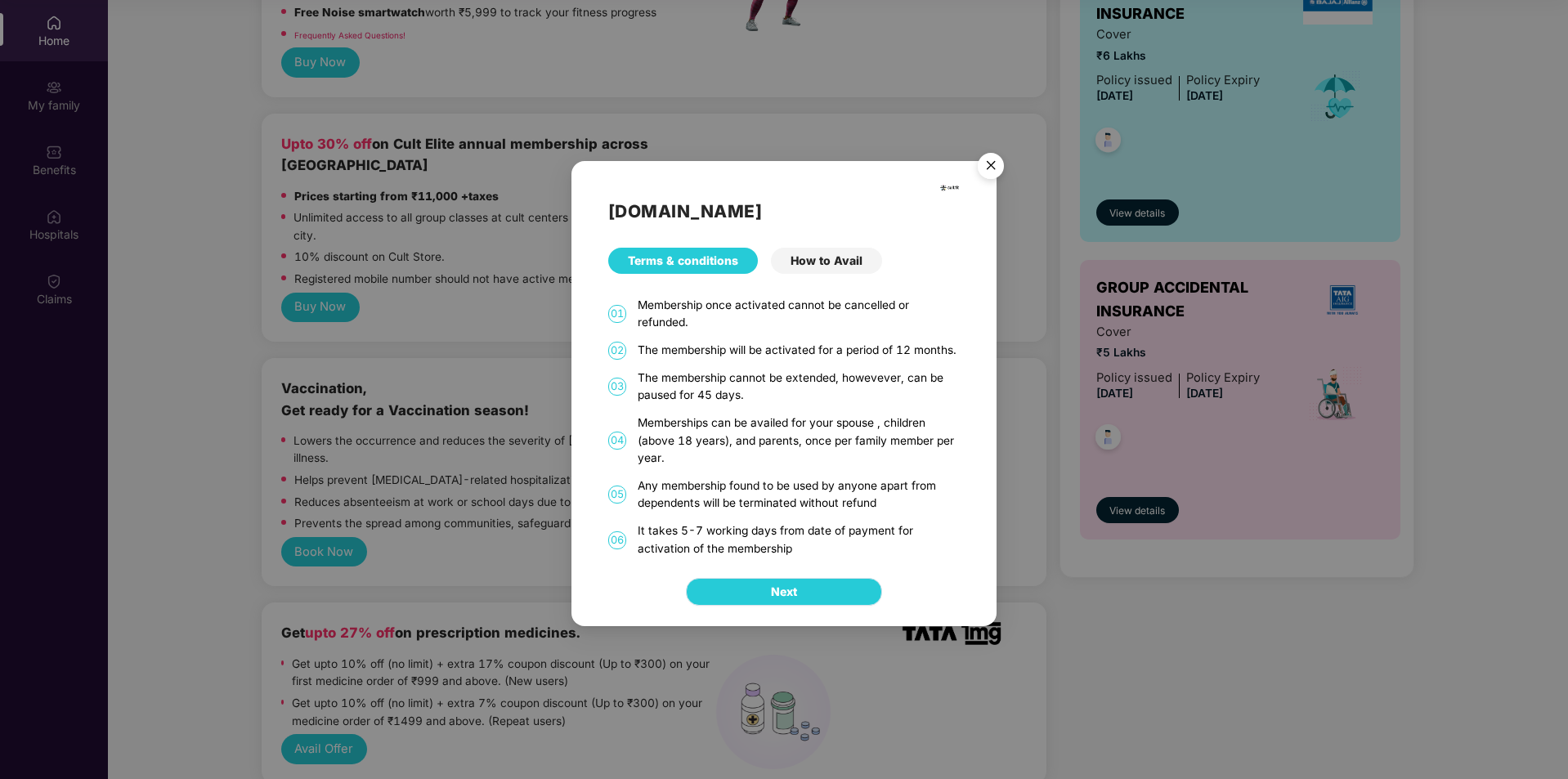
click at [772, 588] on span "Next" at bounding box center [784, 591] width 26 height 18
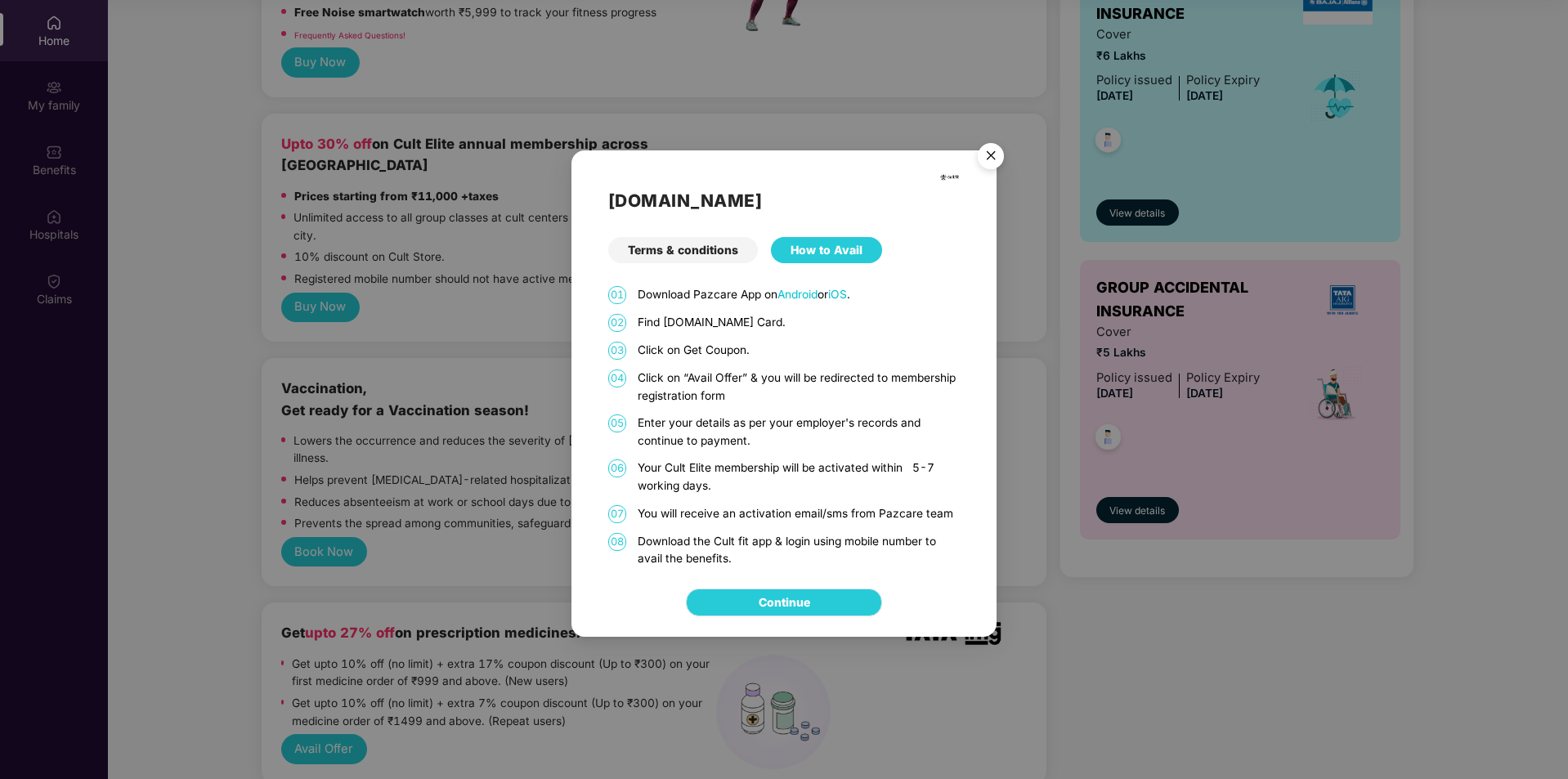
click at [766, 604] on link "Continue" at bounding box center [784, 602] width 51 height 18
click at [982, 155] on img "Close" at bounding box center [991, 159] width 45 height 45
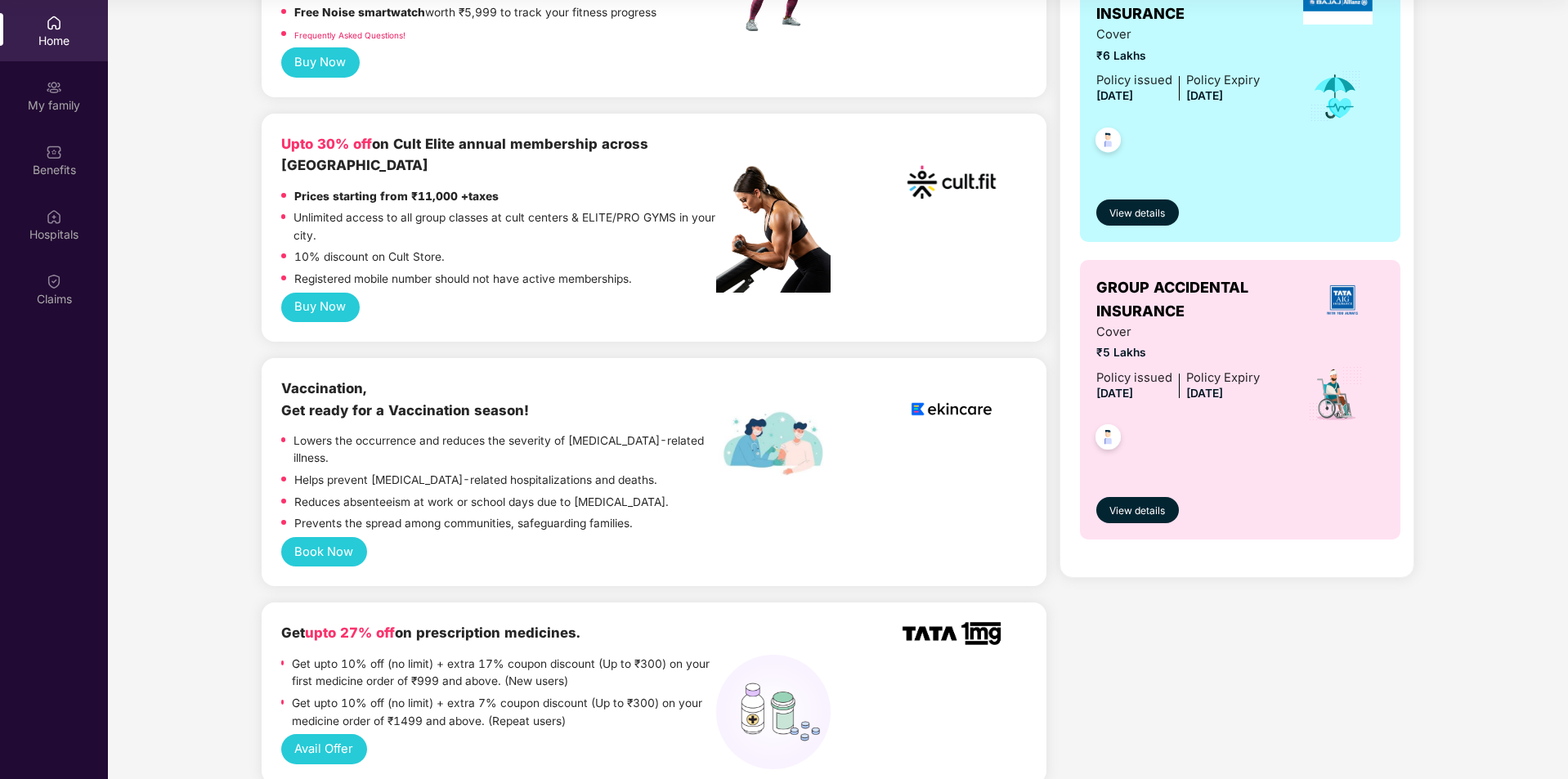
click at [993, 160] on img at bounding box center [952, 182] width 98 height 98
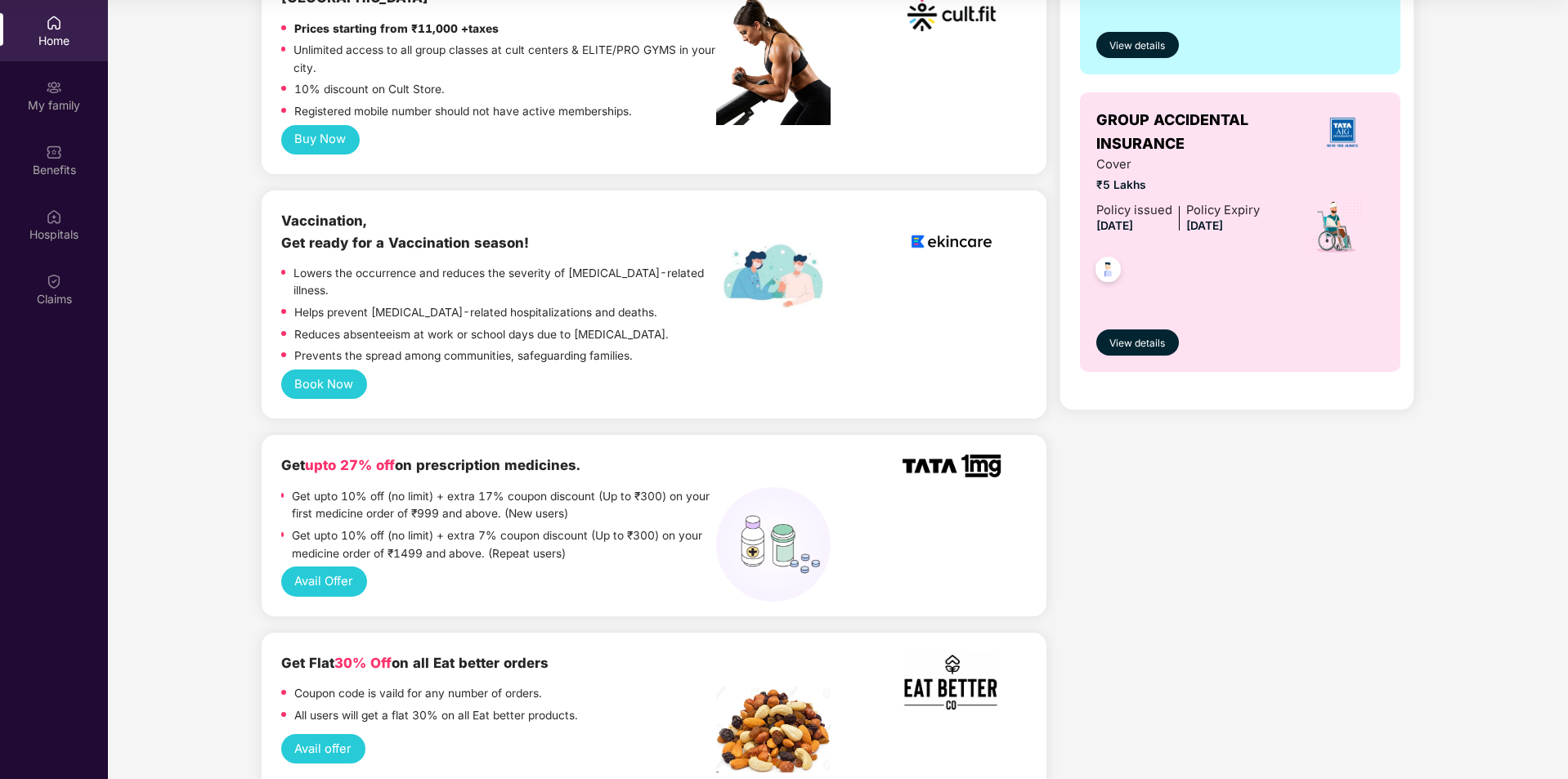
scroll to position [0, 0]
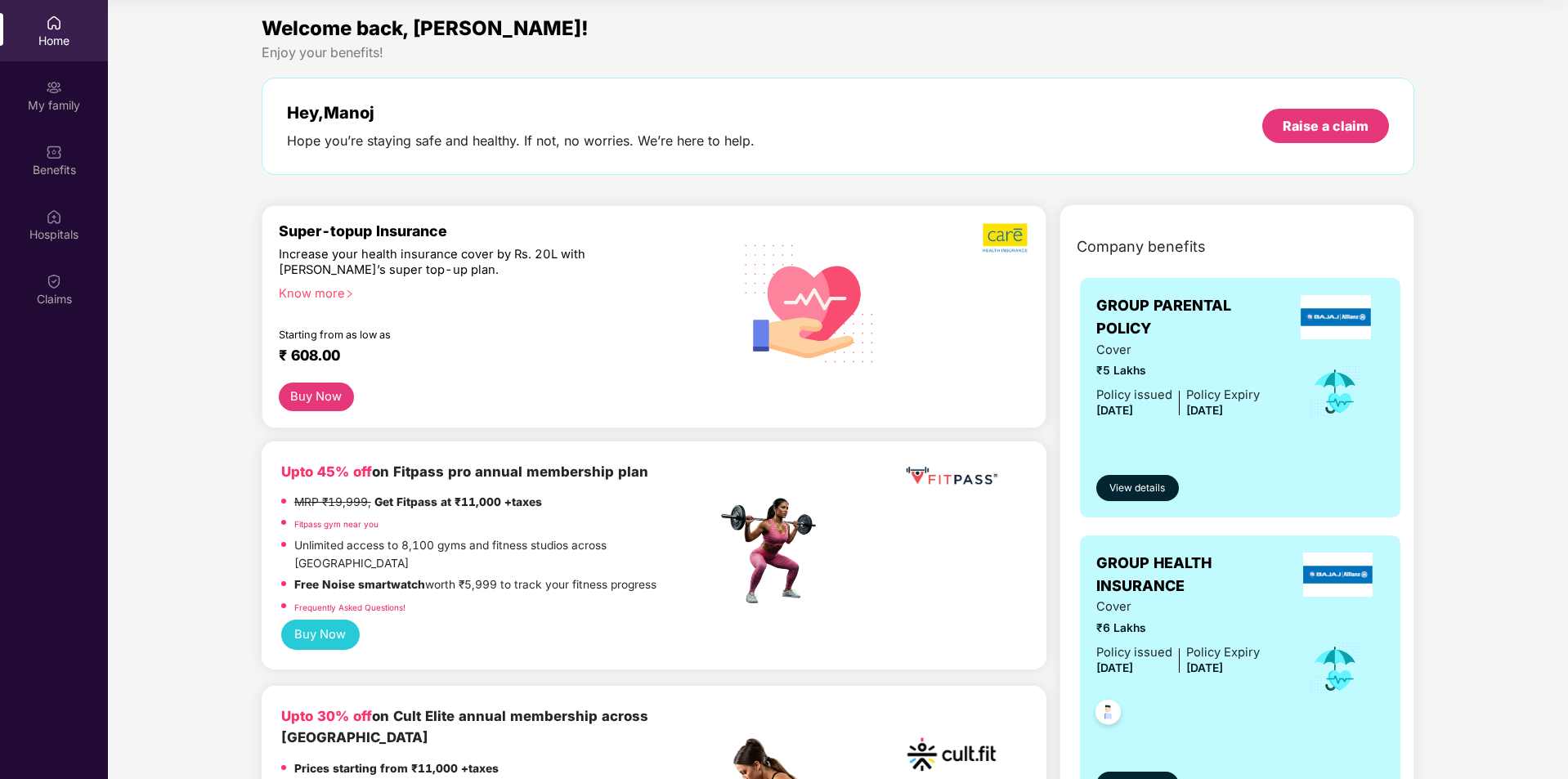
click at [68, 44] on div "Home" at bounding box center [54, 40] width 108 height 17
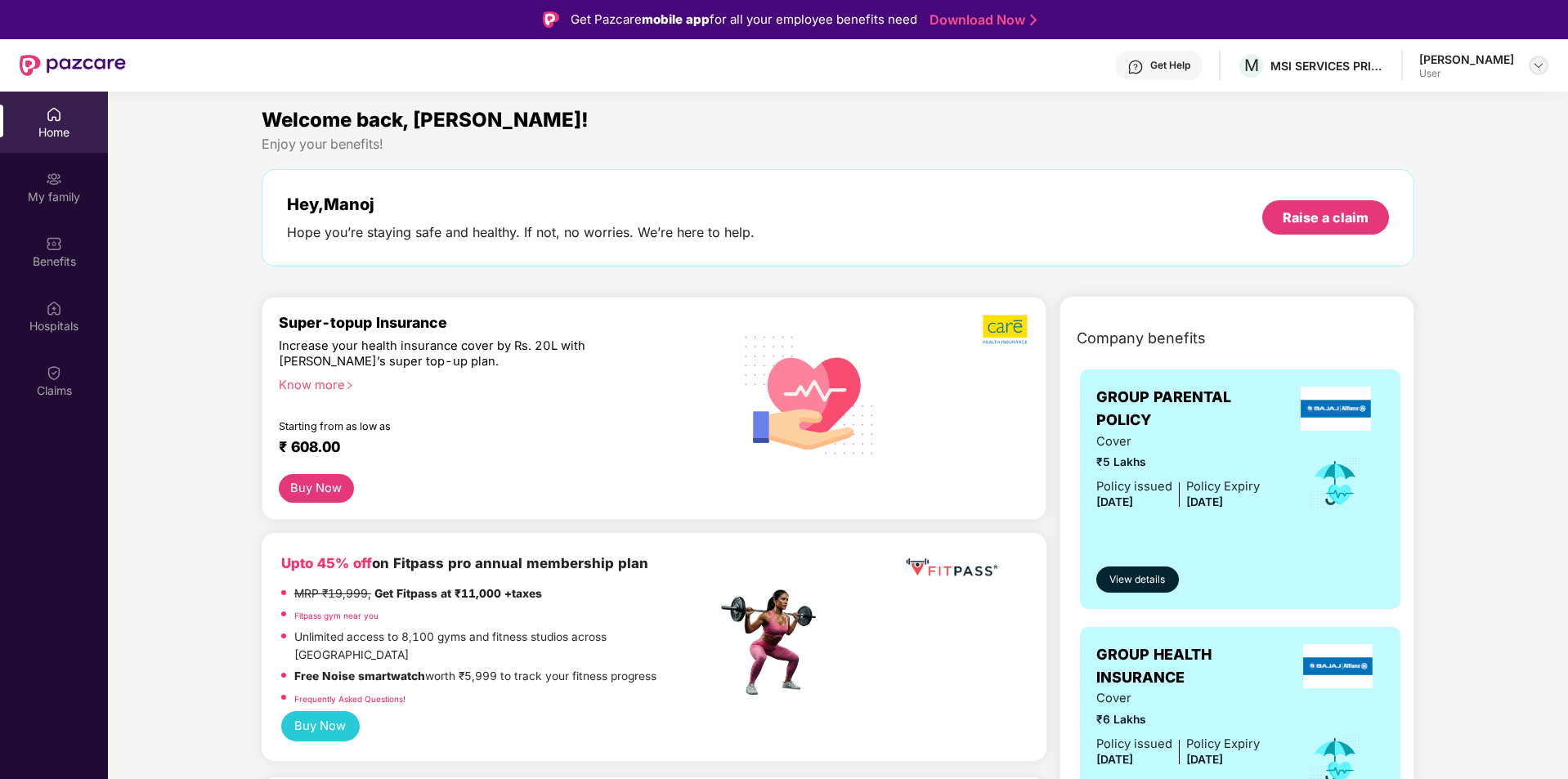
click at [1533, 67] on img at bounding box center [1538, 65] width 13 height 13
click at [1341, 67] on div "MSI SERVICES PRIVATE LIMITED" at bounding box center [1327, 66] width 114 height 16
click at [1307, 91] on div "MSI SERVICES PRIVATE LIMITED" at bounding box center [1375, 98] width 175 height 26
click at [1259, 72] on span "M" at bounding box center [1251, 65] width 15 height 19
click at [1259, 65] on span "M" at bounding box center [1251, 65] width 15 height 19
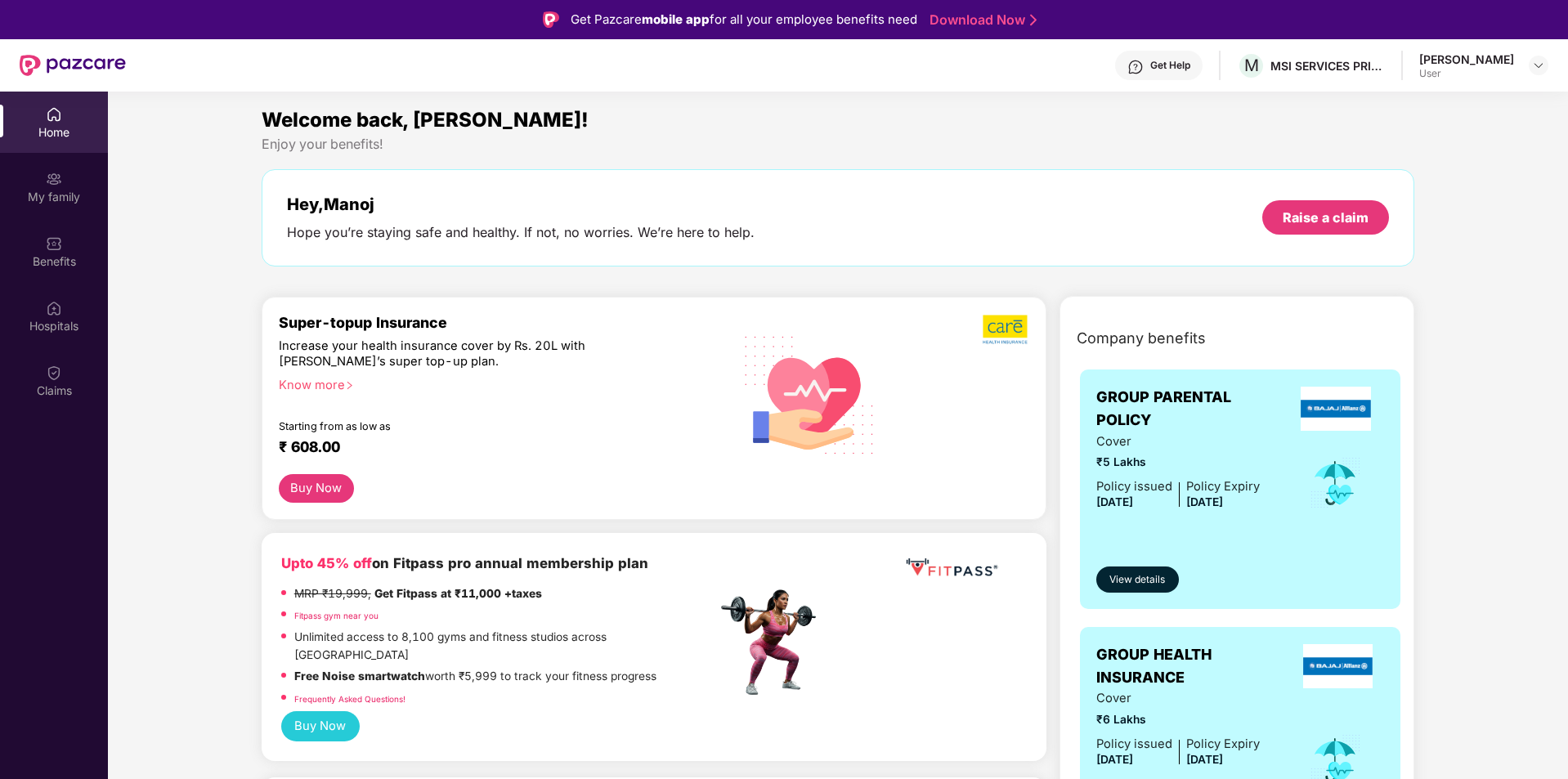
click at [1472, 72] on div "User" at bounding box center [1467, 73] width 95 height 13
click at [1493, 58] on div "[PERSON_NAME]" at bounding box center [1467, 59] width 95 height 16
click at [1546, 67] on div at bounding box center [1538, 65] width 19 height 19
click at [1424, 154] on div "[PERSON_NAME]" at bounding box center [1448, 149] width 95 height 16
click at [1542, 61] on img at bounding box center [1538, 65] width 13 height 13
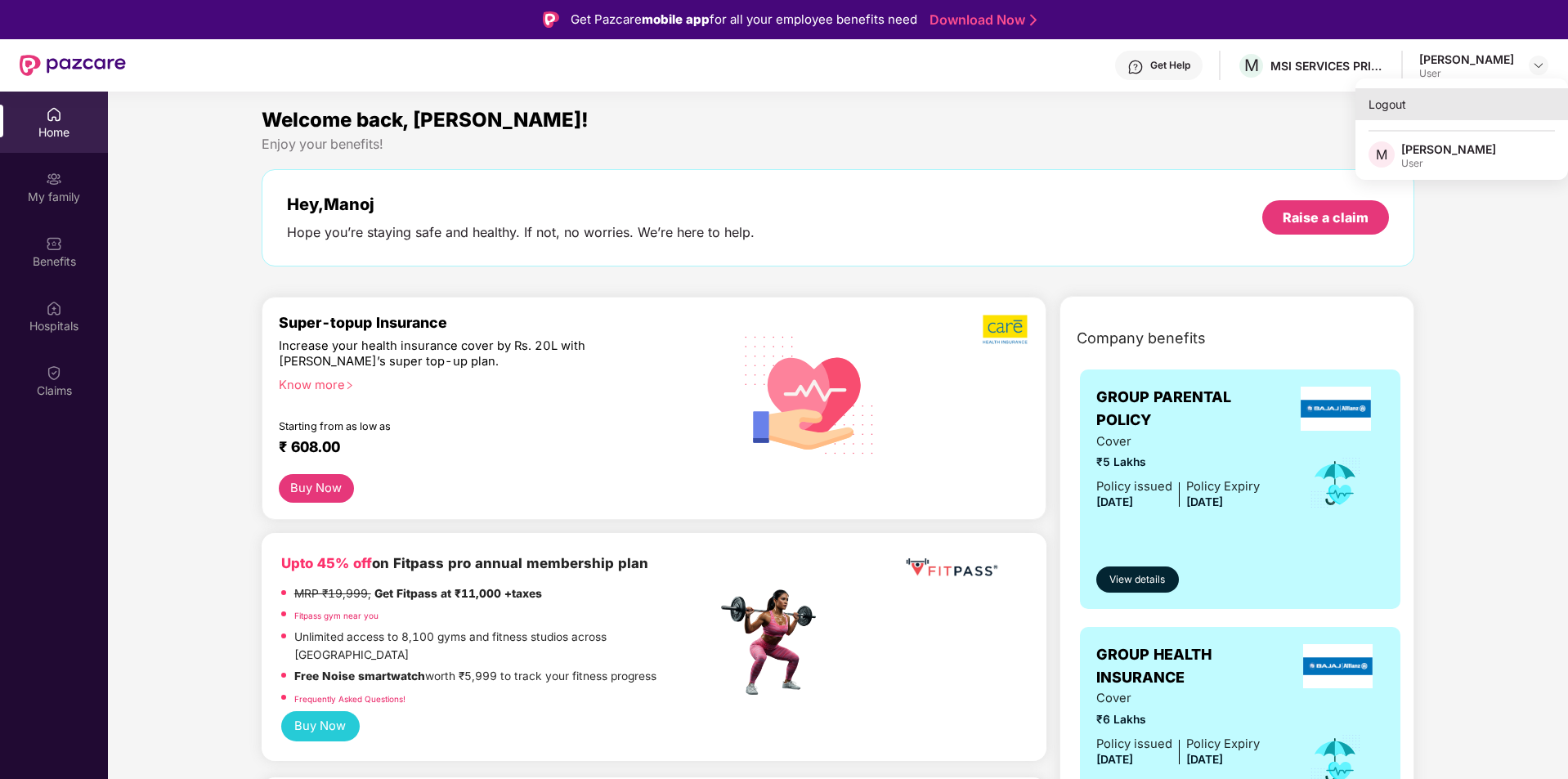
click at [1432, 106] on div "Logout" at bounding box center [1462, 104] width 213 height 32
